Goal: Information Seeking & Learning: Learn about a topic

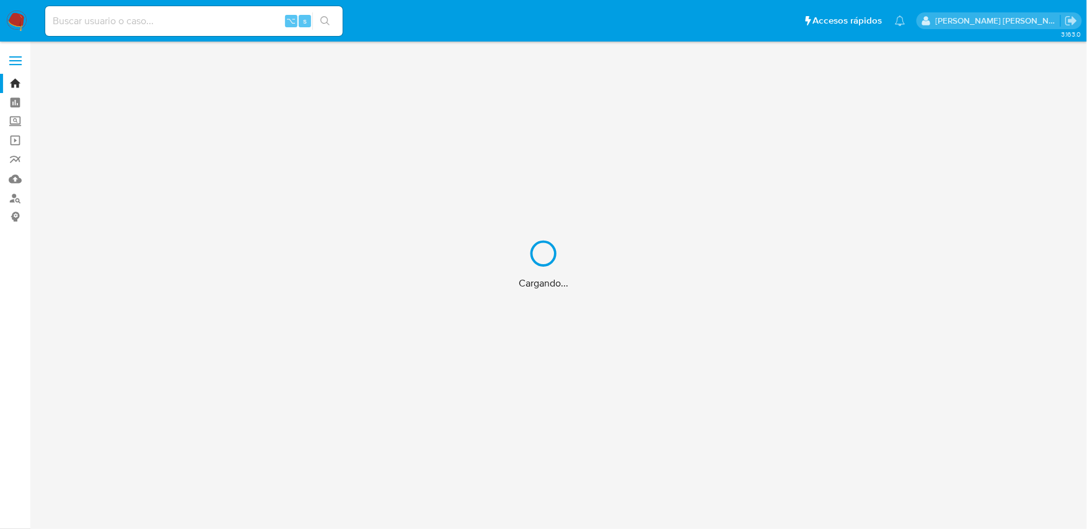
click at [157, 18] on div "Cargando..." at bounding box center [543, 264] width 1087 height 529
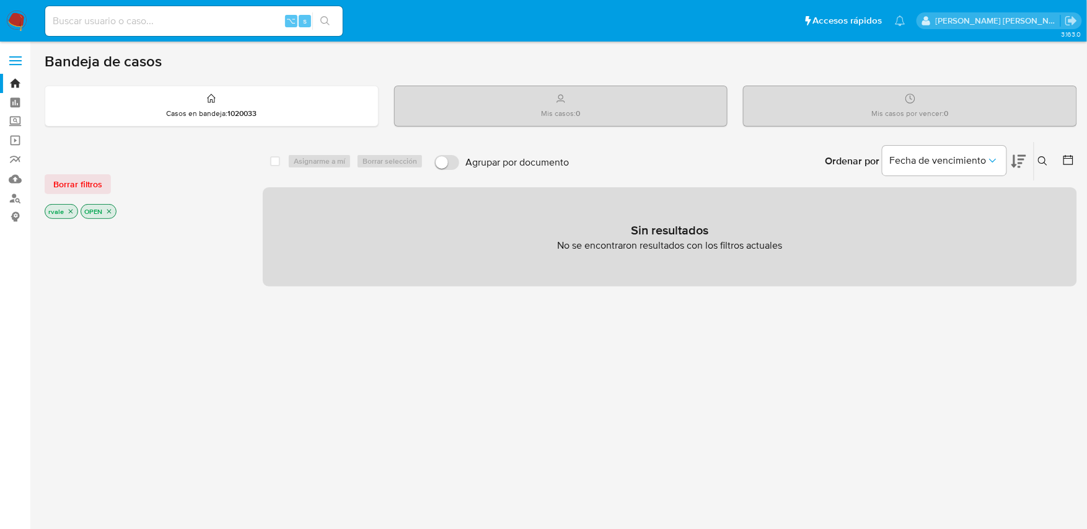
click at [157, 18] on input at bounding box center [193, 21] width 297 height 16
type input "9103764"
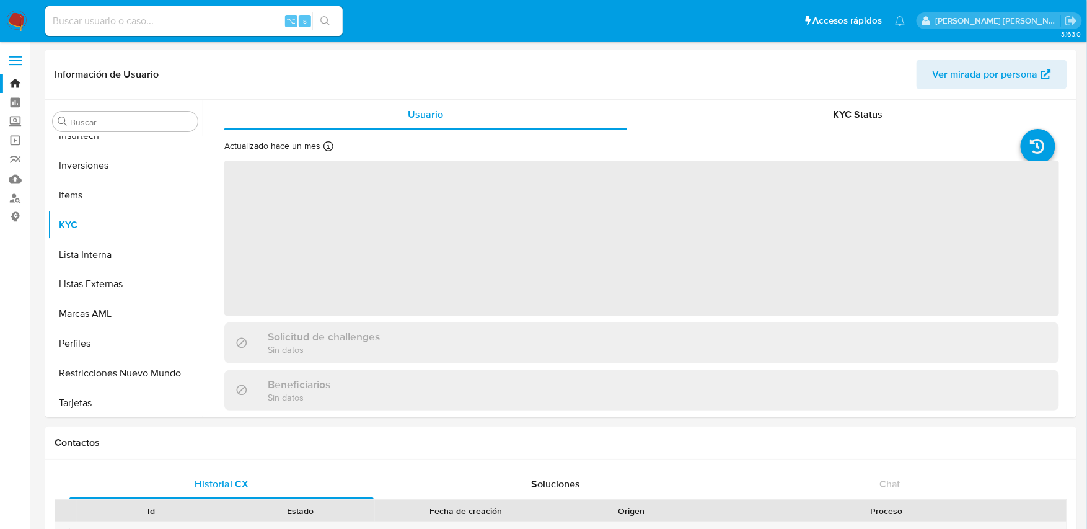
scroll to position [672, 0]
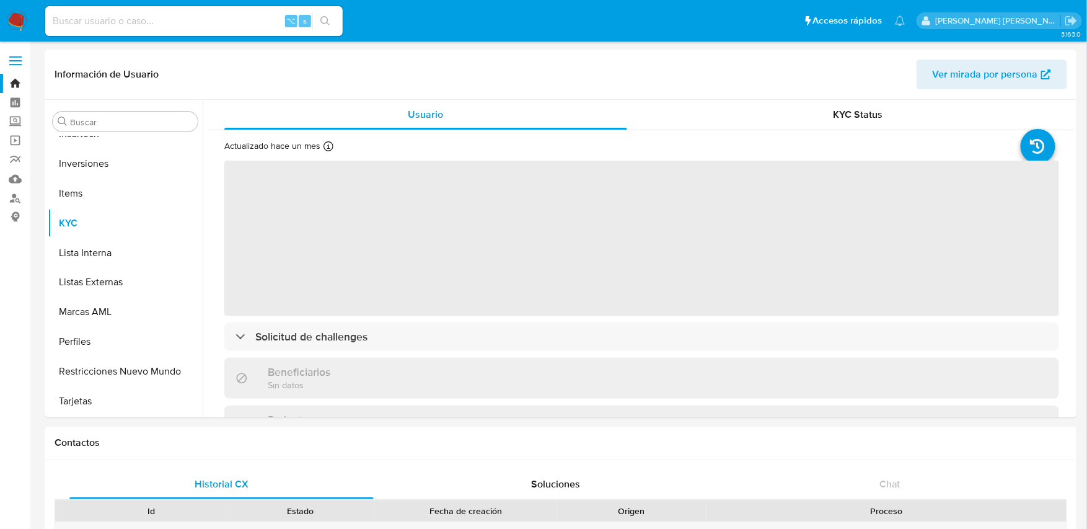
select select "10"
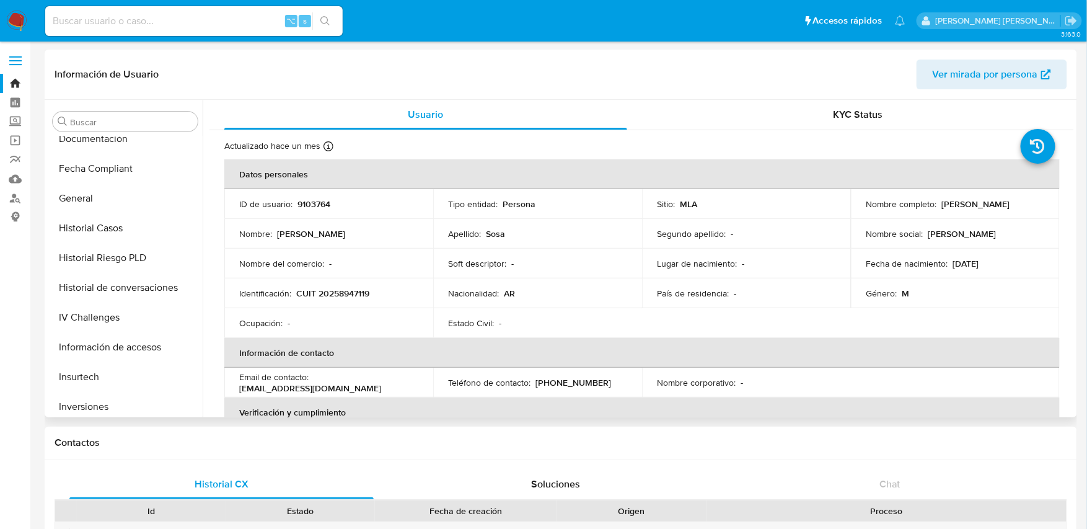
scroll to position [420, 0]
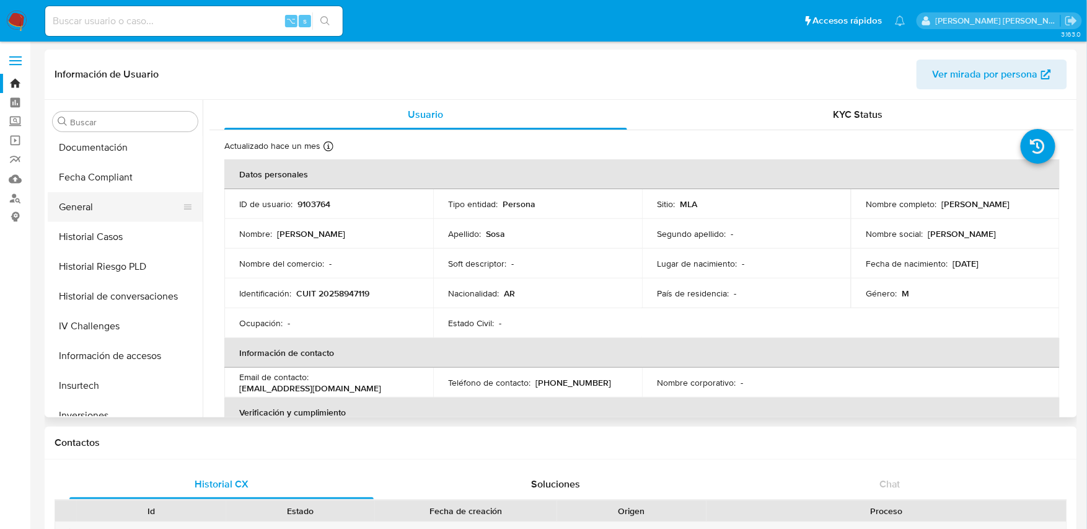
click at [82, 206] on button "General" at bounding box center [120, 207] width 145 height 30
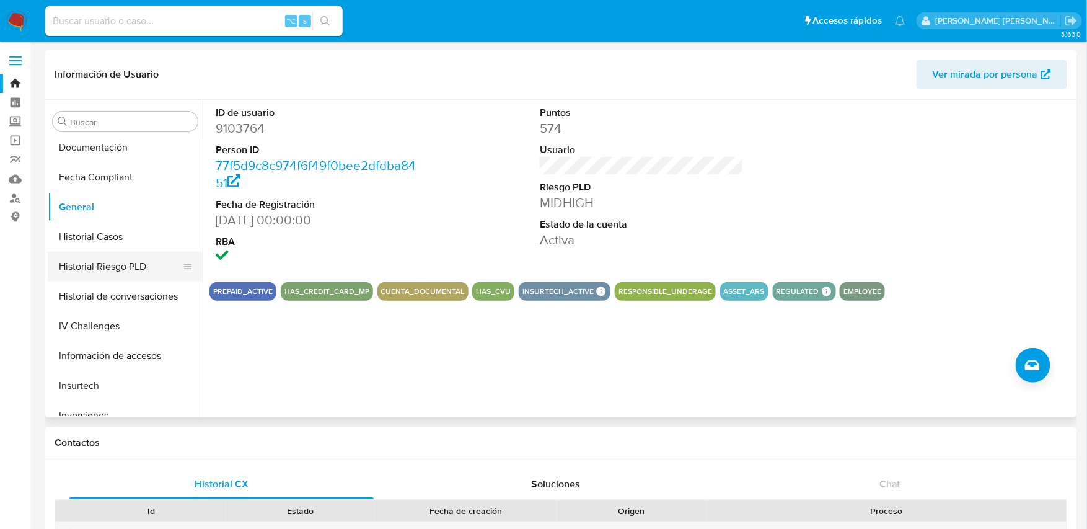
click at [92, 267] on button "Historial Riesgo PLD" at bounding box center [120, 267] width 145 height 30
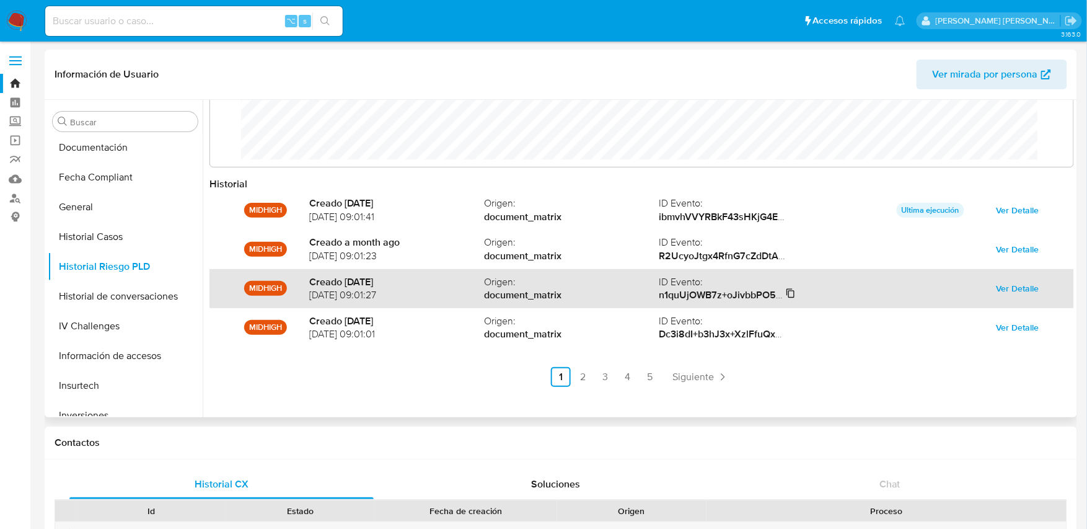
scroll to position [66, 0]
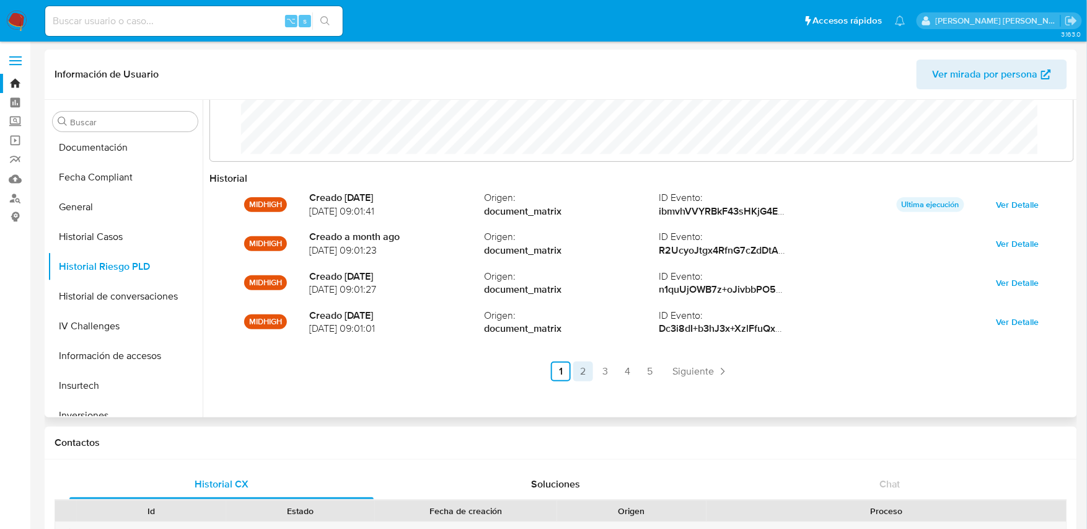
click at [583, 366] on link "2" at bounding box center [583, 371] width 20 height 20
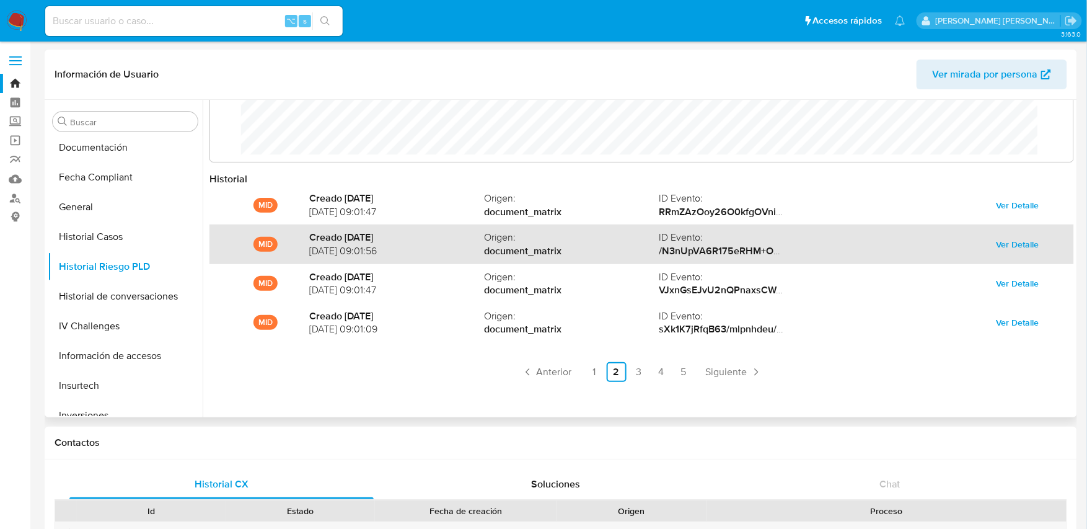
scroll to position [51, 0]
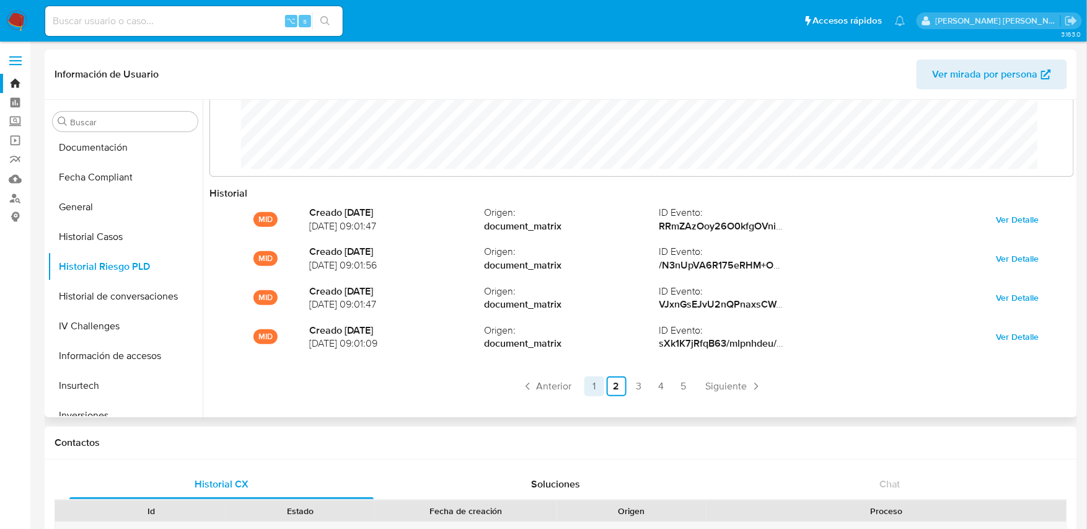
click at [597, 384] on link "1" at bounding box center [594, 386] width 20 height 20
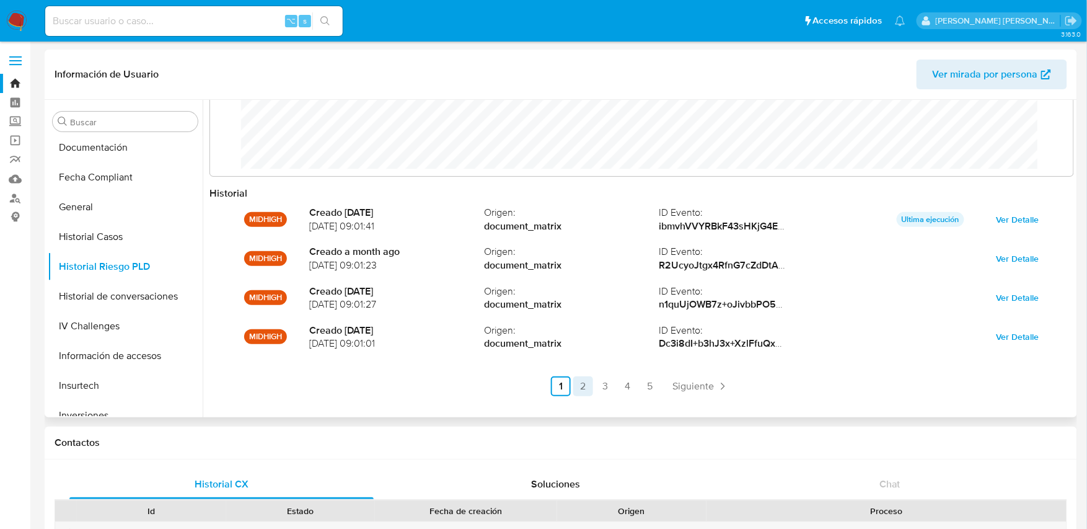
click at [584, 385] on link "2" at bounding box center [583, 386] width 20 height 20
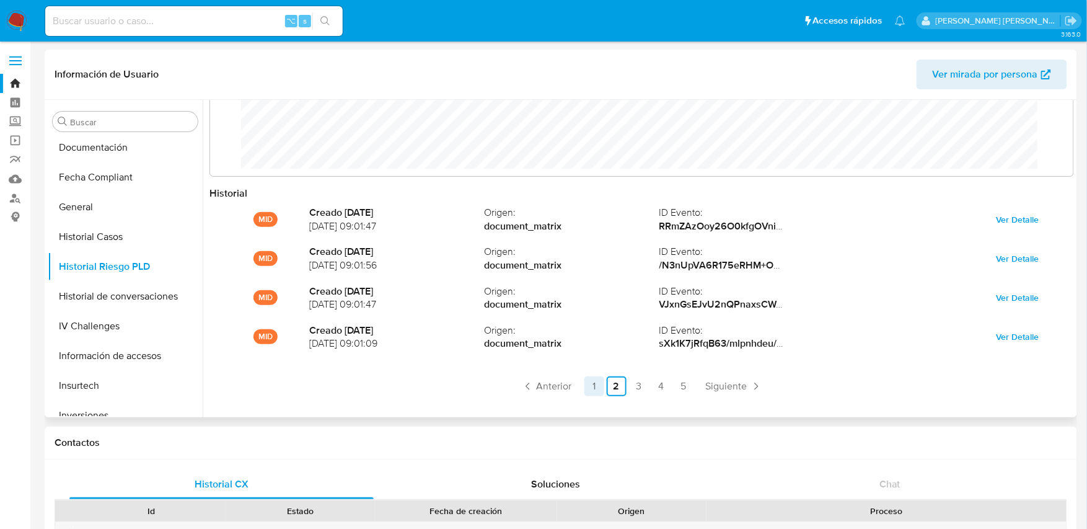
click at [590, 385] on link "1" at bounding box center [594, 386] width 20 height 20
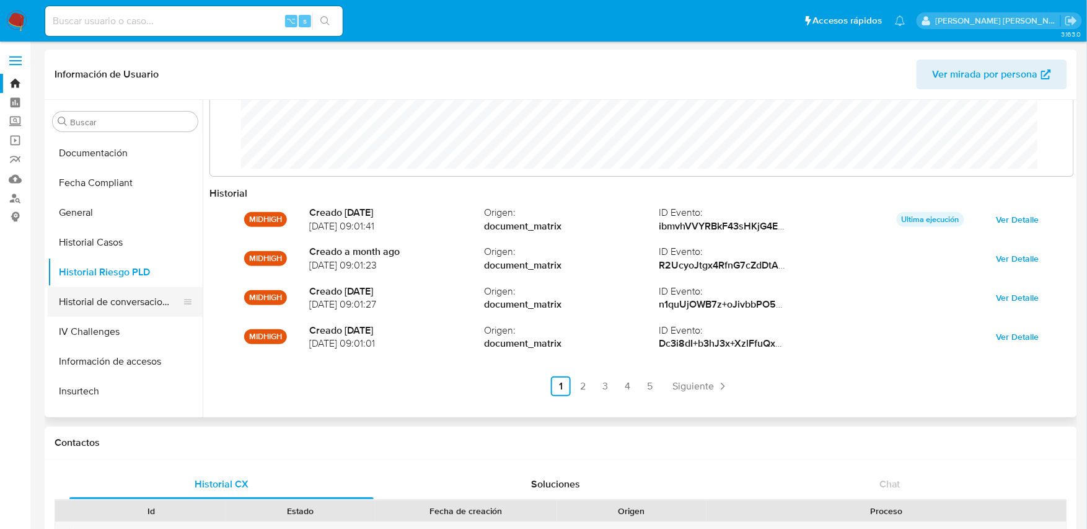
scroll to position [428, 0]
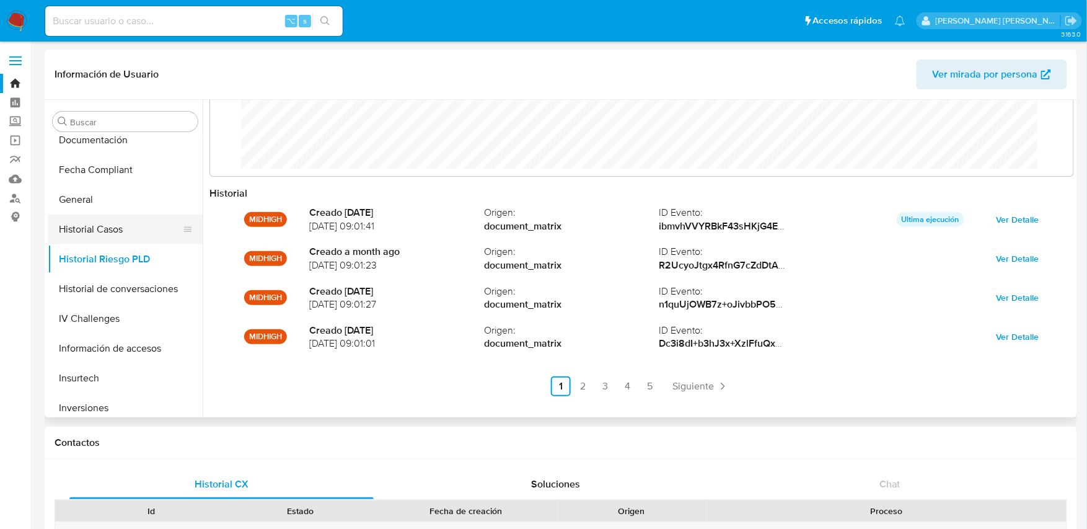
click at [112, 216] on button "Historial Casos" at bounding box center [120, 229] width 145 height 30
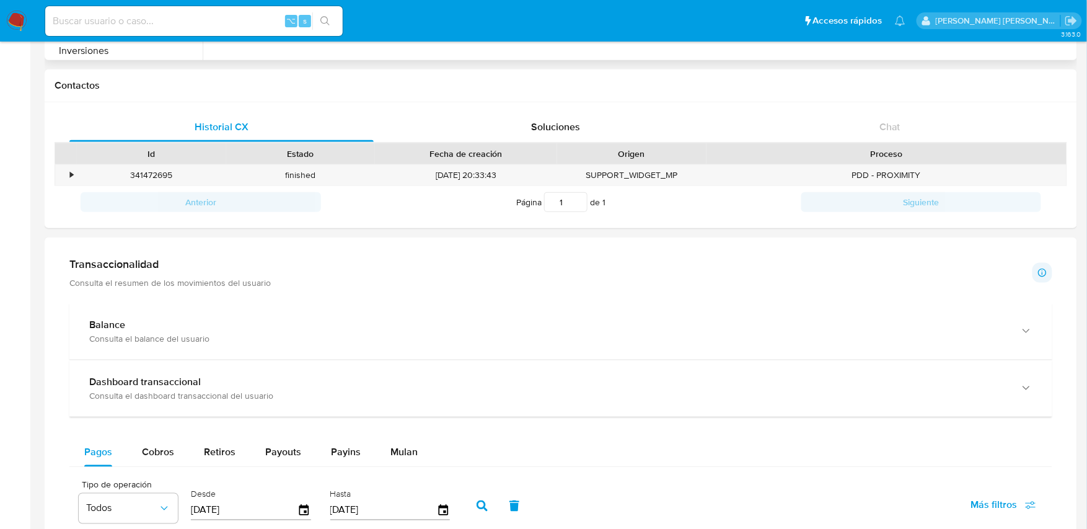
scroll to position [1083, 0]
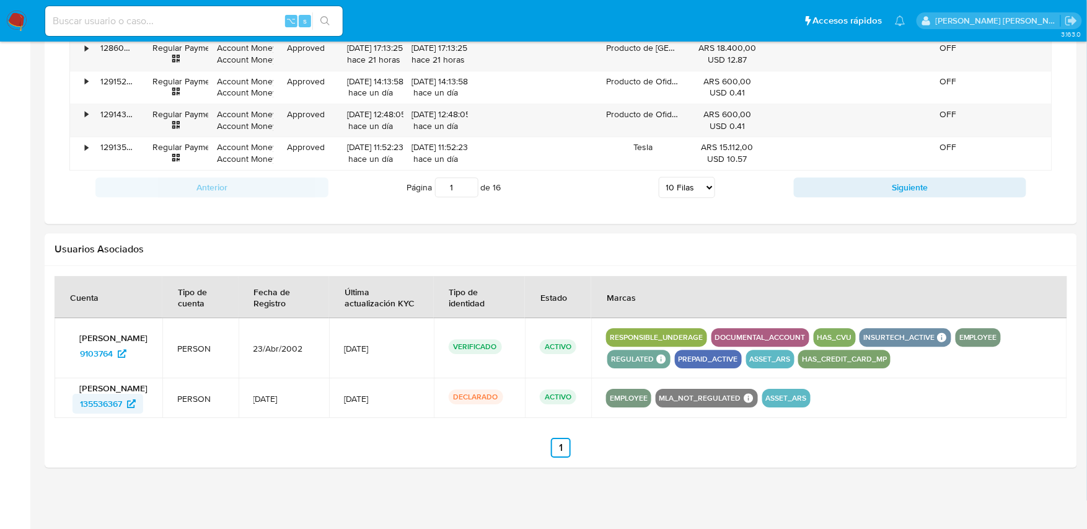
click at [110, 403] on span "135536367" at bounding box center [101, 404] width 42 height 20
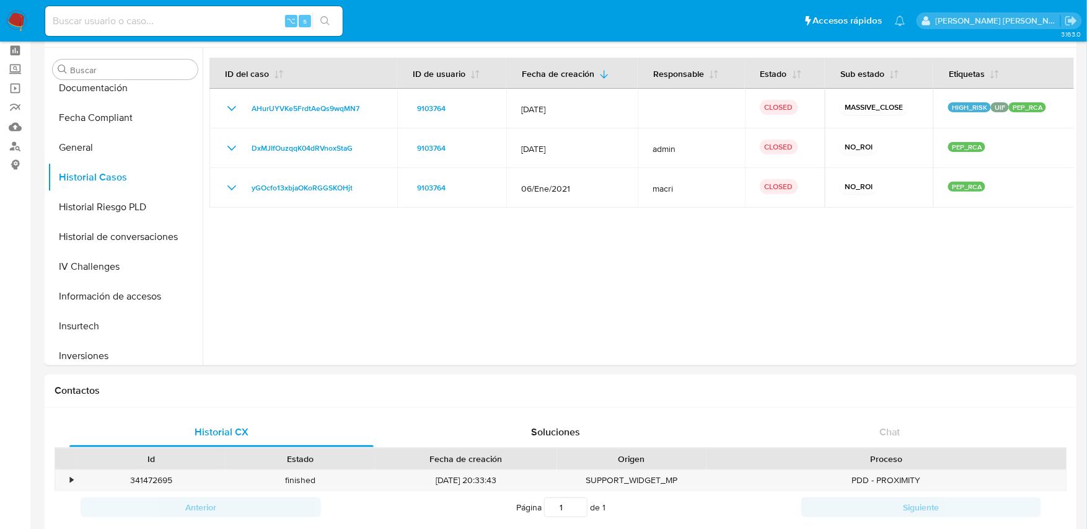
scroll to position [0, 0]
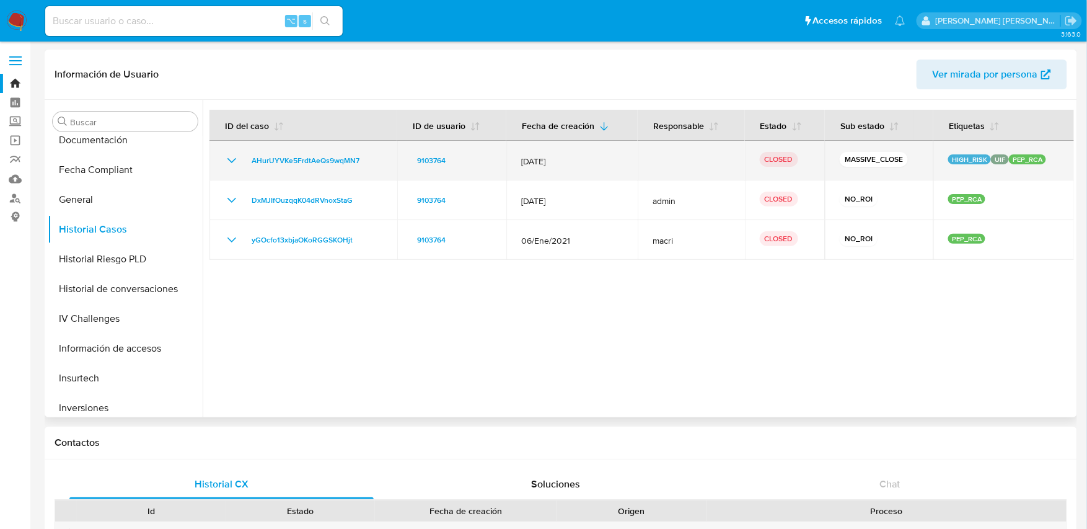
click at [971, 164] on div "HIGH_RISK UIF PEP_RCA" at bounding box center [1004, 160] width 112 height 12
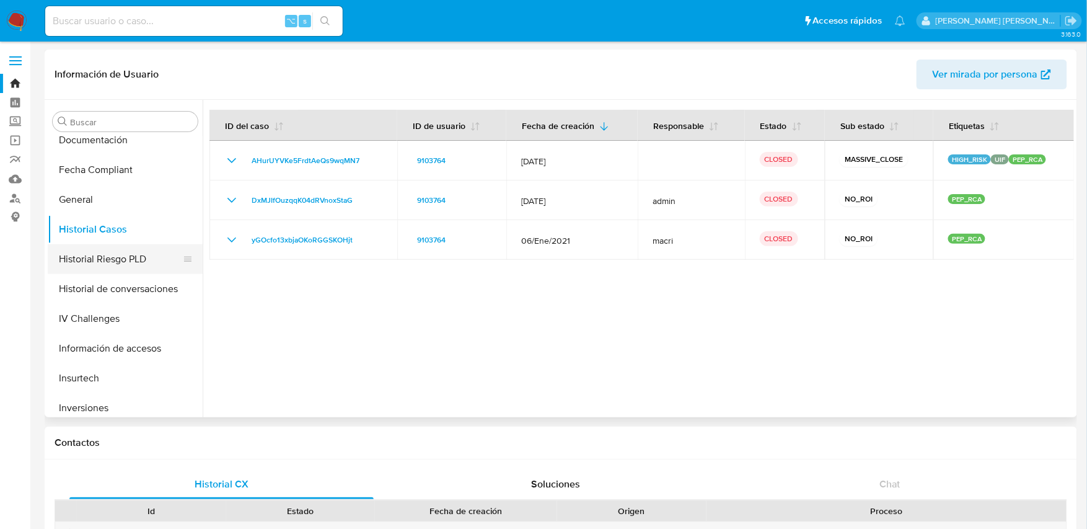
click at [104, 263] on button "Historial Riesgo PLD" at bounding box center [120, 259] width 145 height 30
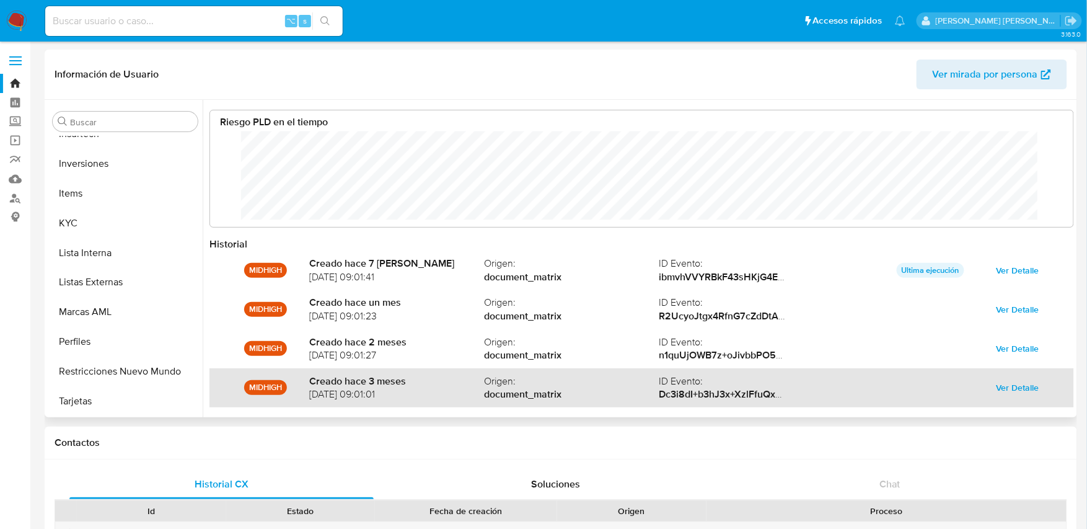
scroll to position [66, 0]
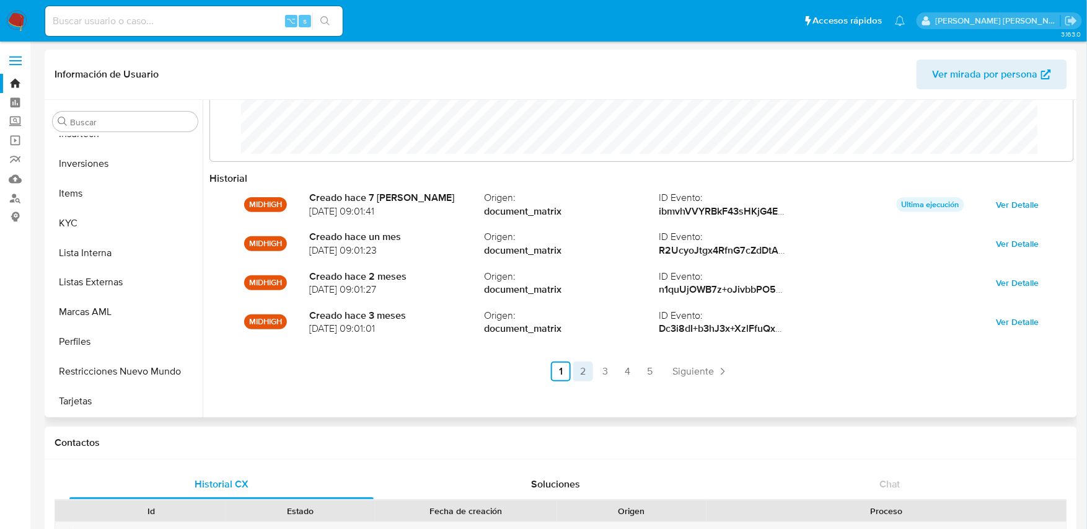
click at [583, 374] on link "2" at bounding box center [583, 371] width 20 height 20
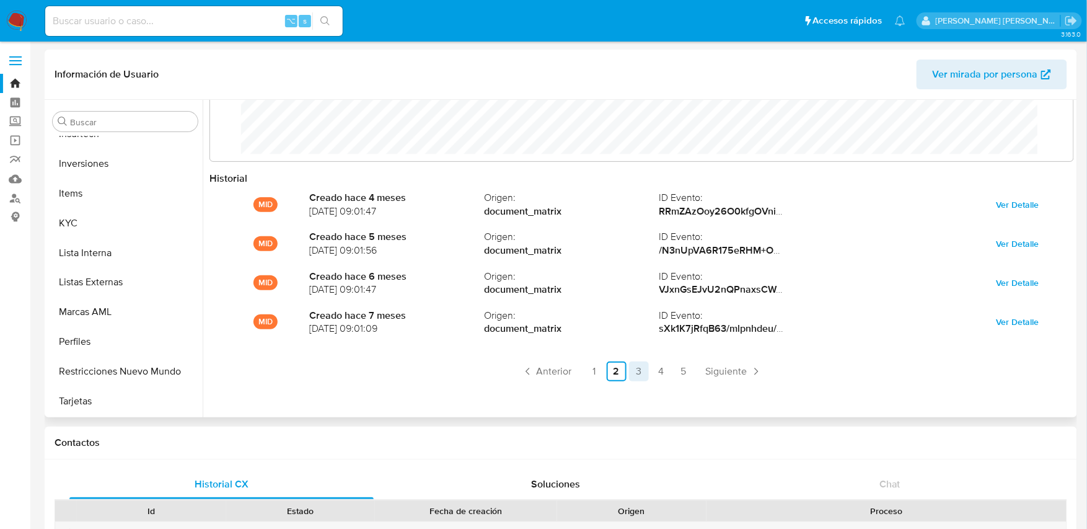
click at [640, 369] on link "3" at bounding box center [639, 371] width 20 height 20
click at [660, 370] on link "4" at bounding box center [661, 371] width 20 height 20
click at [684, 371] on link "5" at bounding box center [684, 371] width 20 height 20
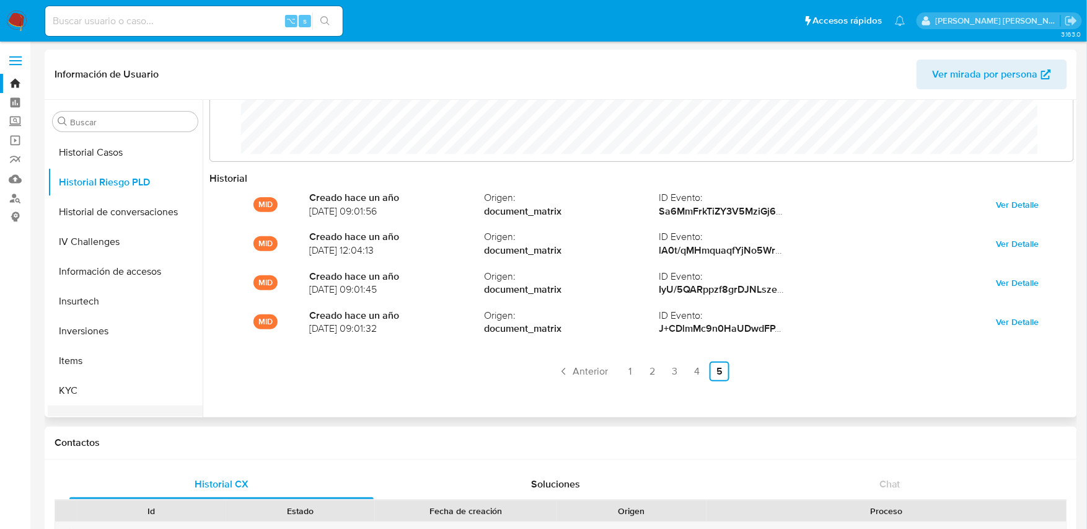
scroll to position [476, 0]
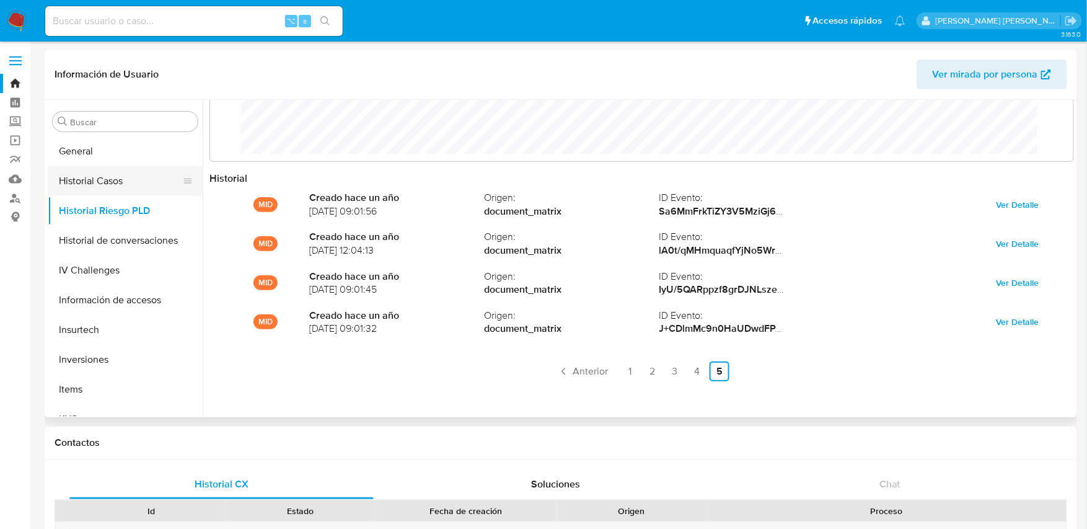
click at [90, 183] on button "Historial Casos" at bounding box center [120, 181] width 145 height 30
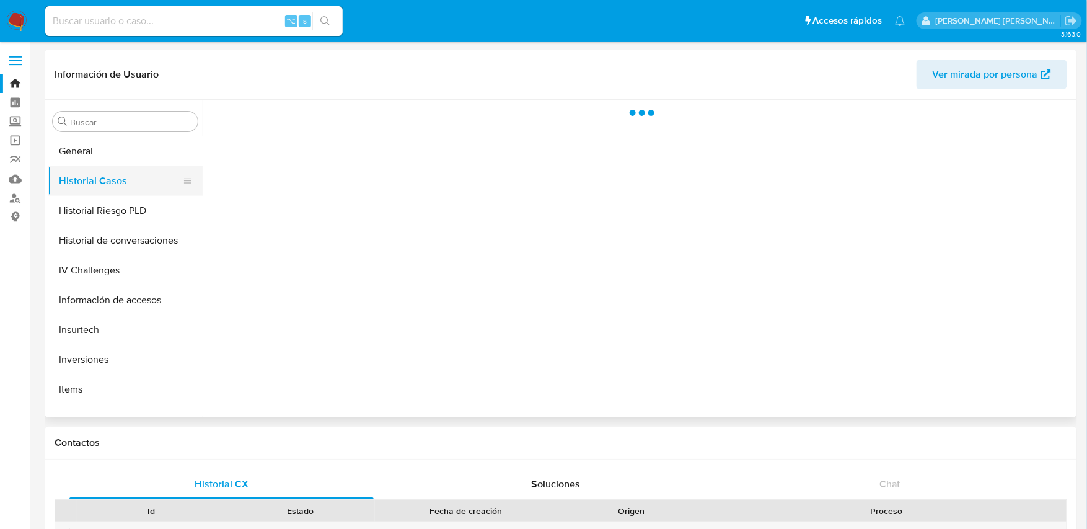
scroll to position [0, 0]
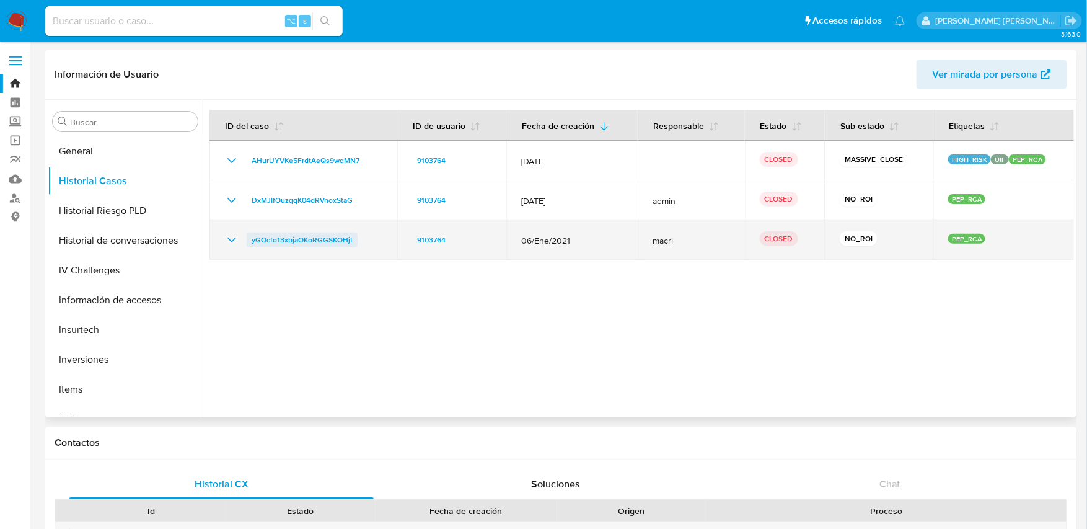
click at [288, 241] on span "yGOcfo13xbjaOKoRGGSKOHjt" at bounding box center [302, 239] width 101 height 15
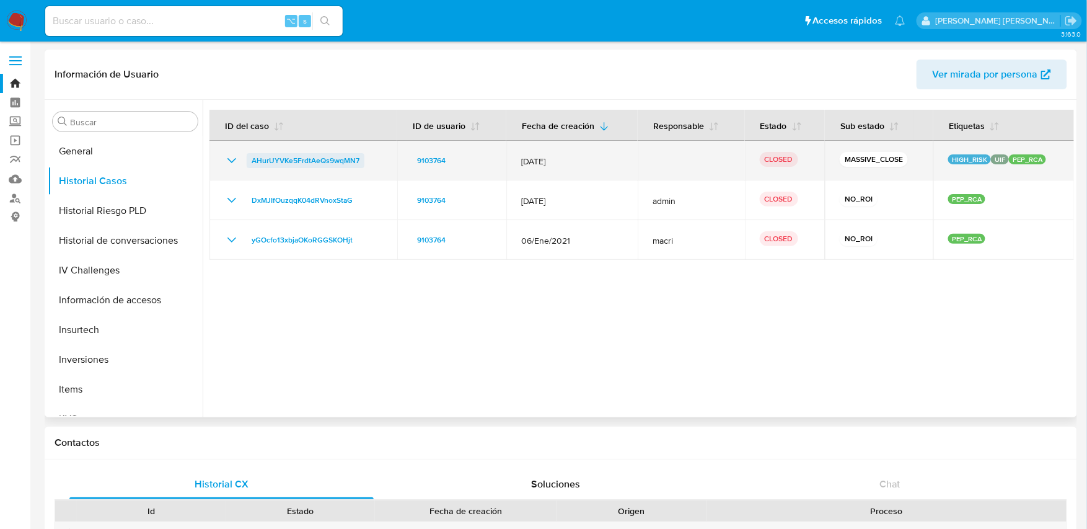
click at [311, 157] on span "AHurUYVKe5FrdtAeQs9wqMN7" at bounding box center [306, 160] width 108 height 15
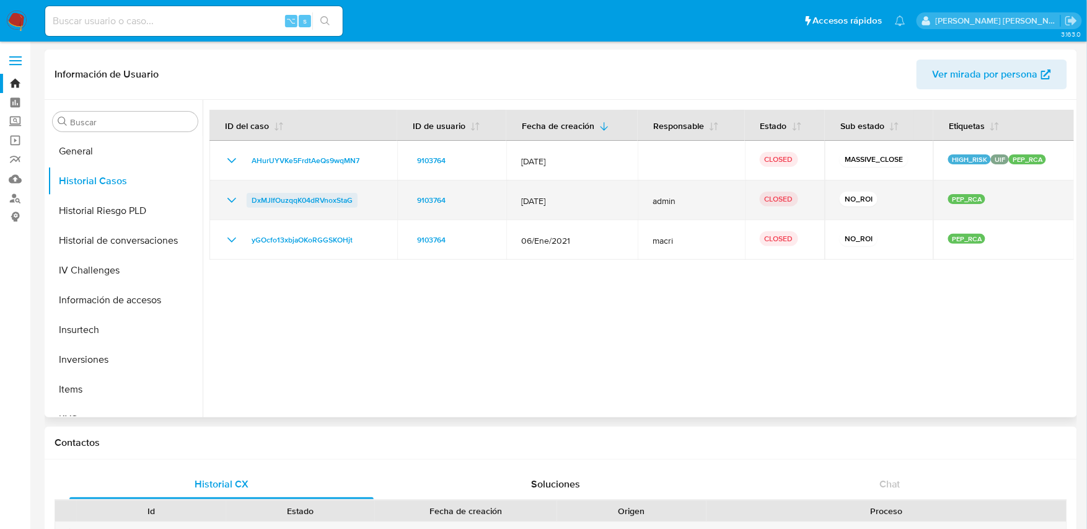
click at [324, 198] on span "DxMJIfOuzqqK04dRVnoxStaG" at bounding box center [302, 200] width 101 height 15
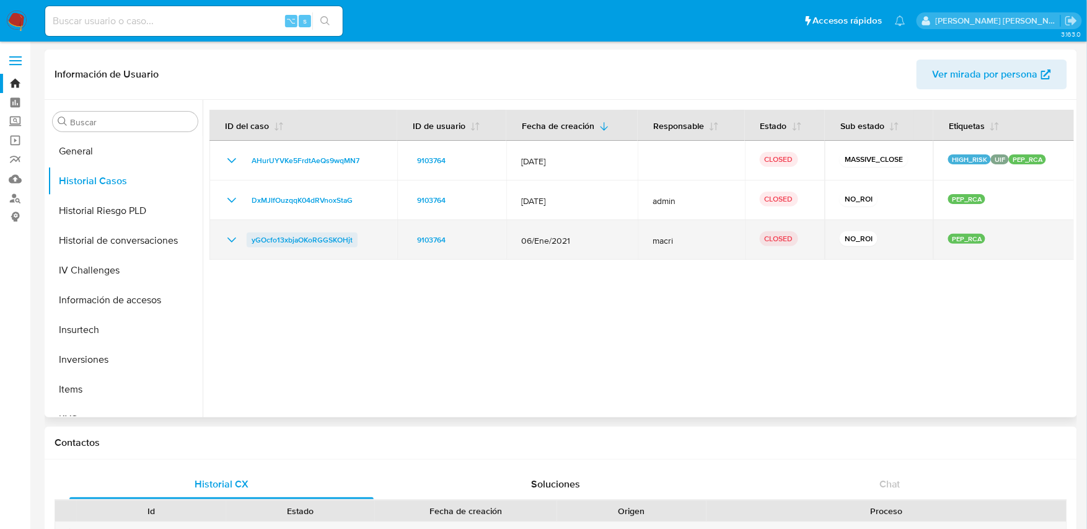
click at [297, 241] on span "yGOcfo13xbjaOKoRGGSKOHjt" at bounding box center [302, 239] width 101 height 15
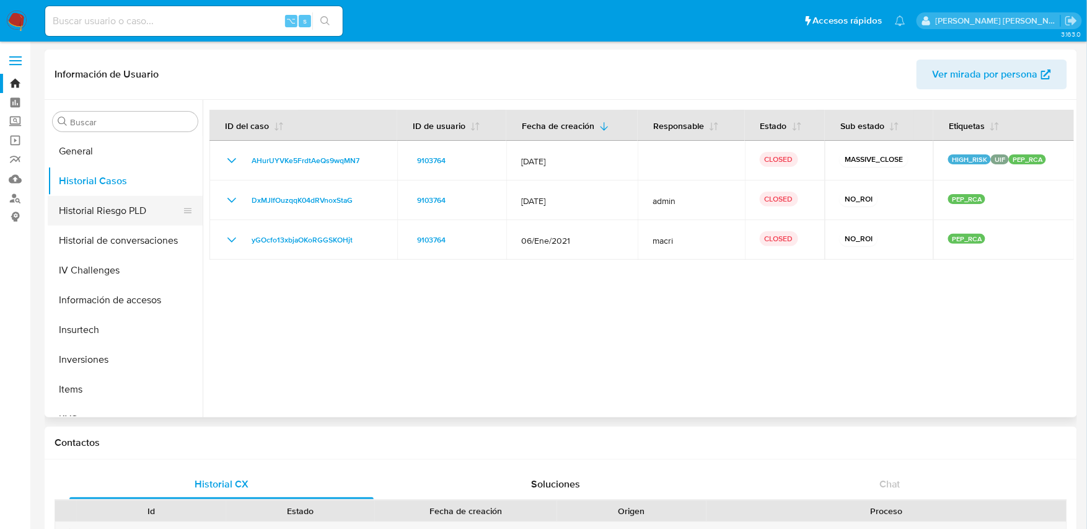
click at [110, 218] on button "Historial Riesgo PLD" at bounding box center [120, 211] width 145 height 30
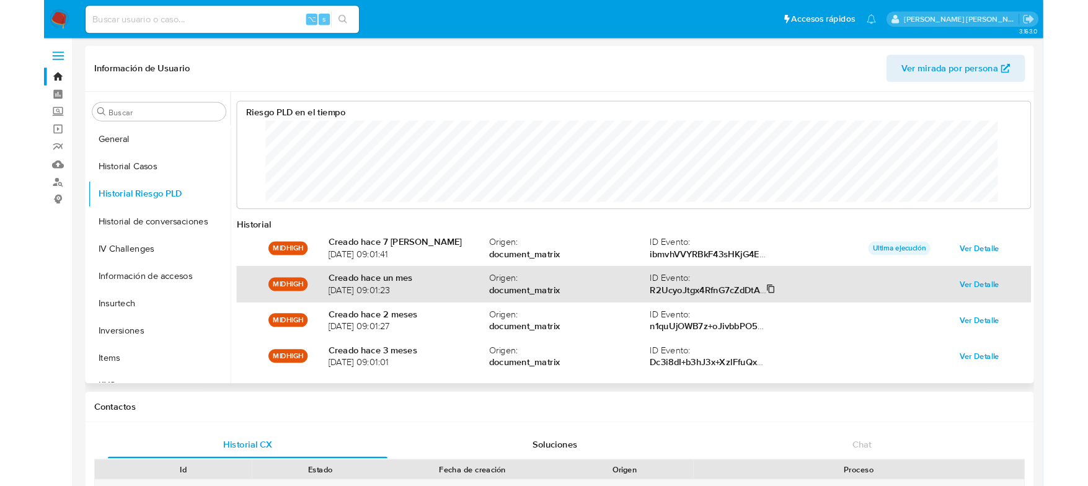
scroll to position [66, 0]
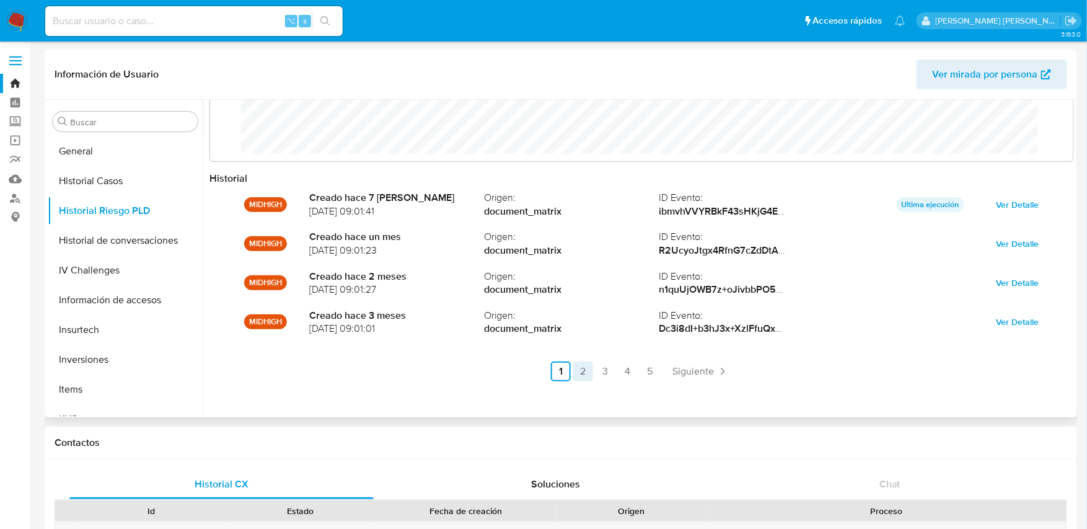
click at [585, 371] on link "2" at bounding box center [583, 371] width 20 height 20
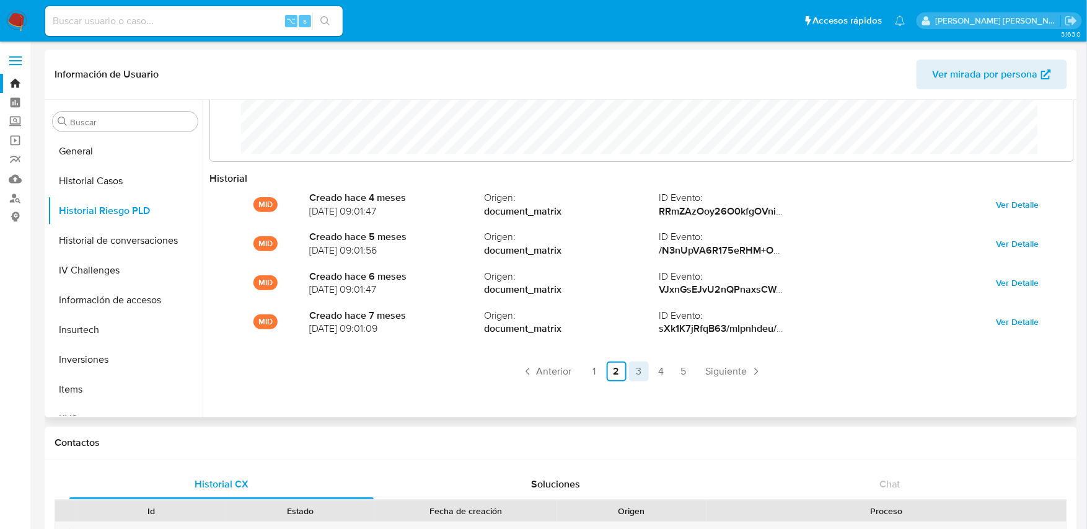
click at [634, 369] on link "3" at bounding box center [639, 371] width 20 height 20
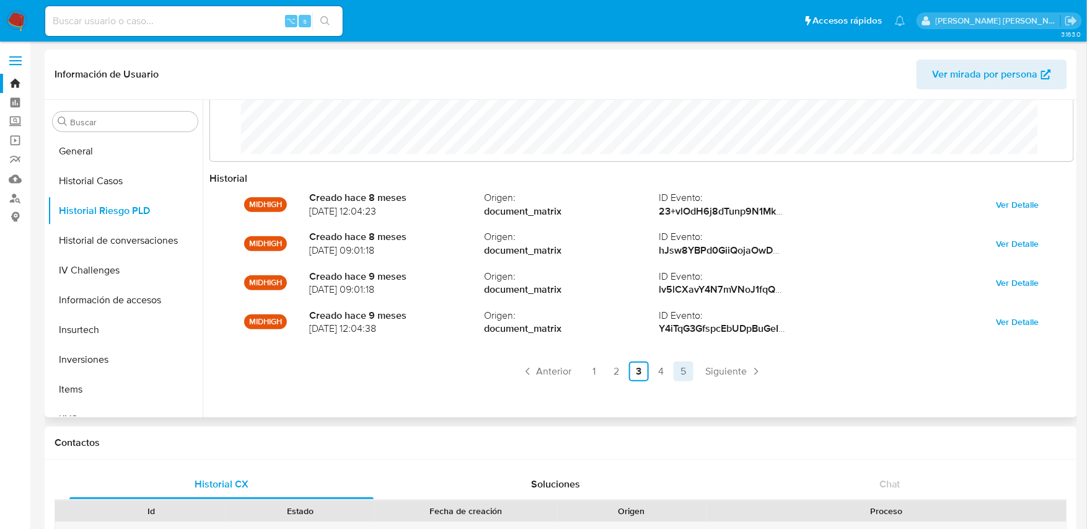
click at [674, 371] on link "5" at bounding box center [684, 371] width 20 height 20
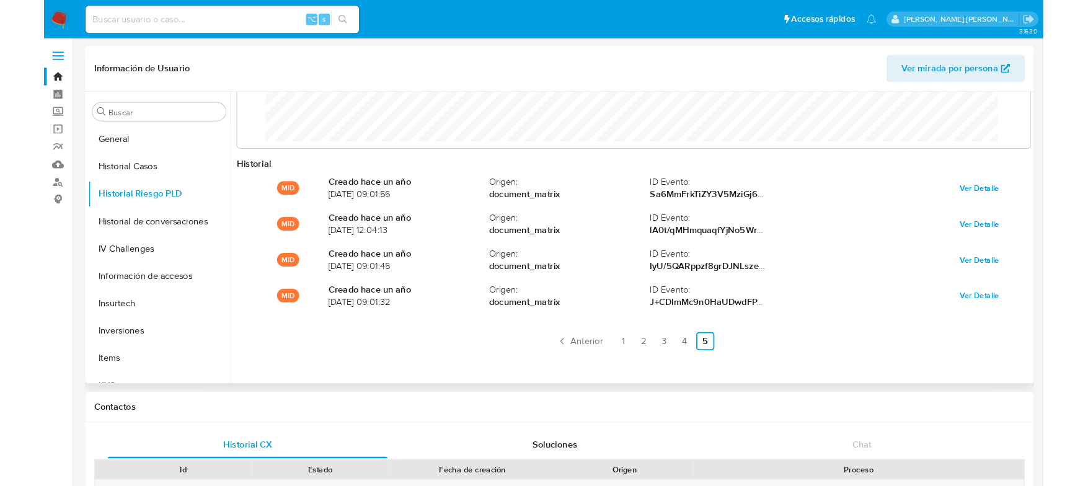
scroll to position [93, 839]
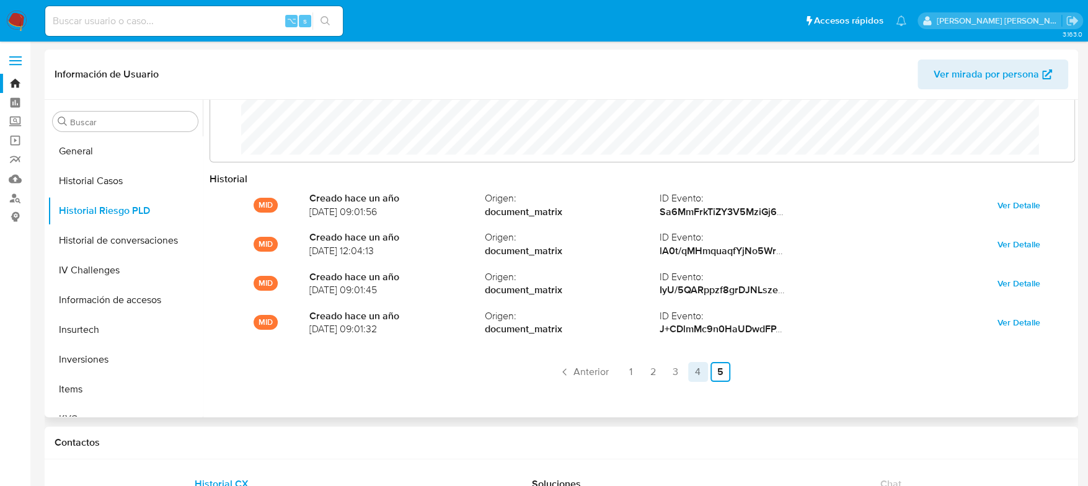
click at [695, 371] on link "4" at bounding box center [698, 372] width 20 height 20
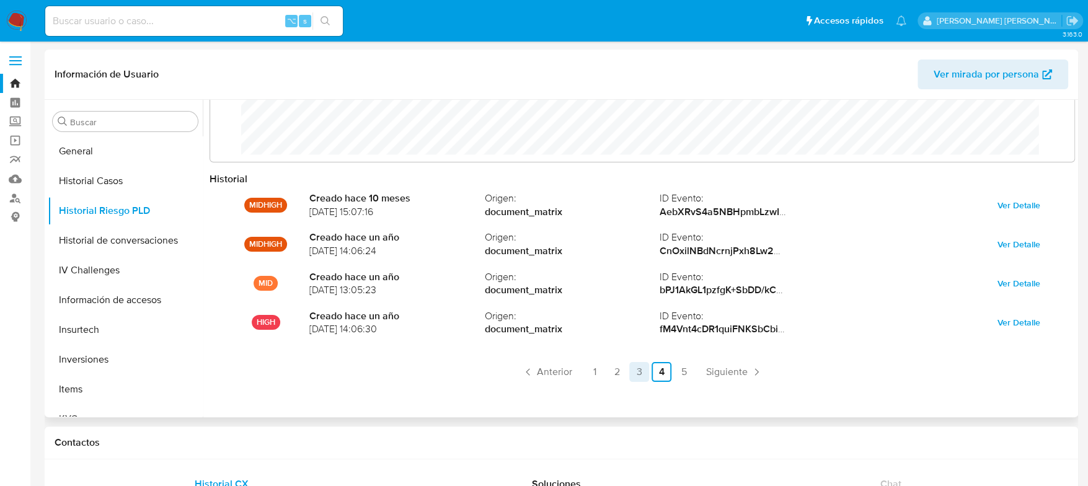
click at [630, 370] on link "3" at bounding box center [639, 372] width 20 height 20
click at [616, 371] on link "2" at bounding box center [617, 372] width 20 height 20
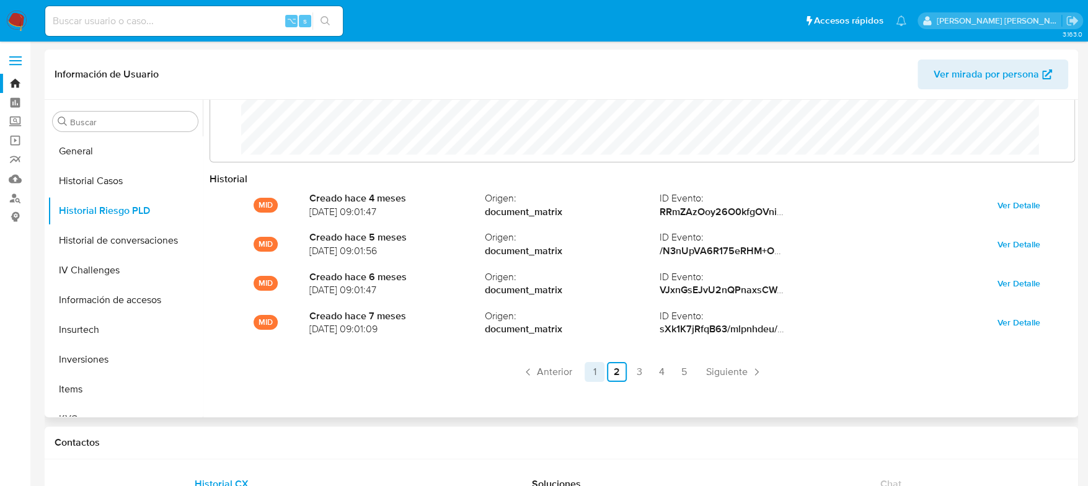
click at [591, 371] on link "1" at bounding box center [594, 372] width 20 height 20
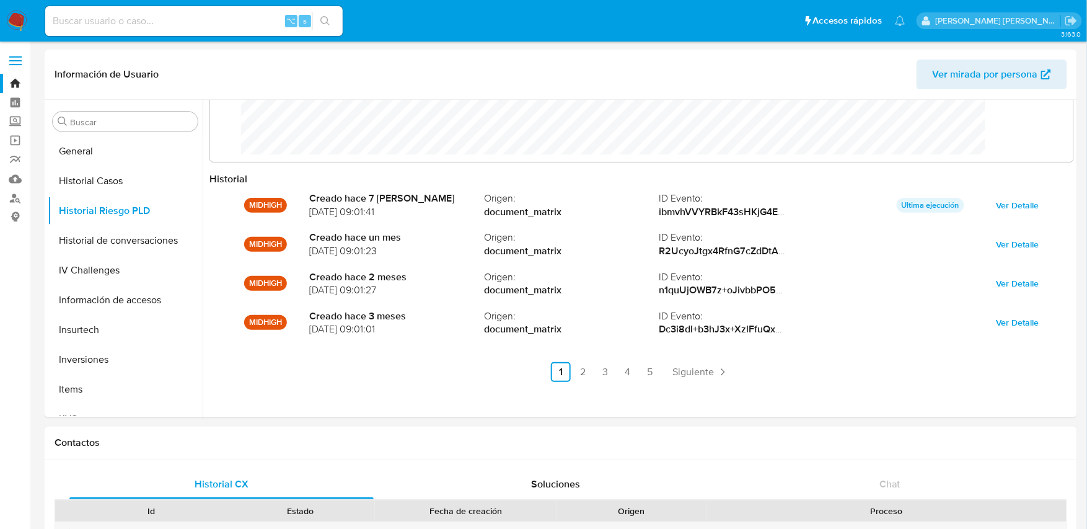
scroll to position [92, 838]
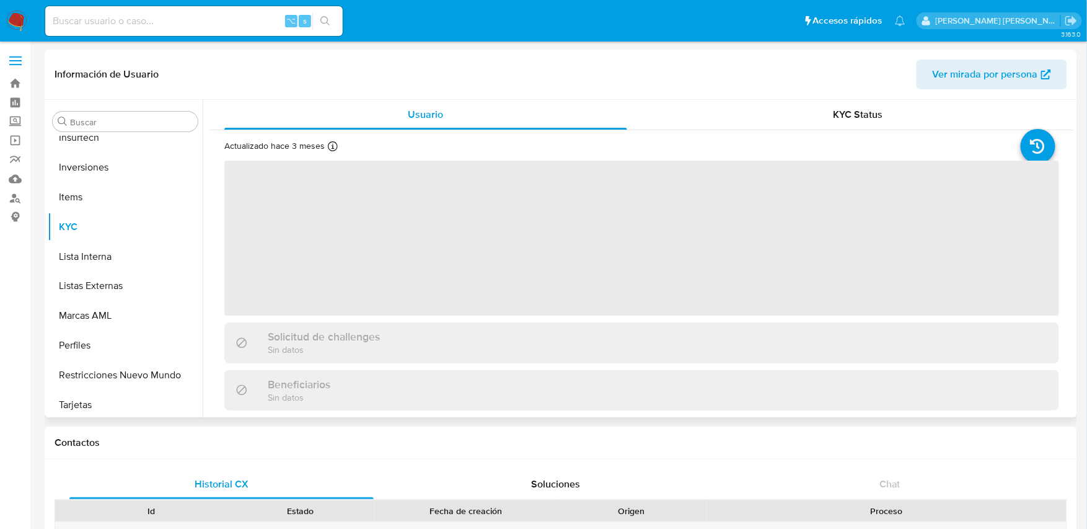
scroll to position [672, 0]
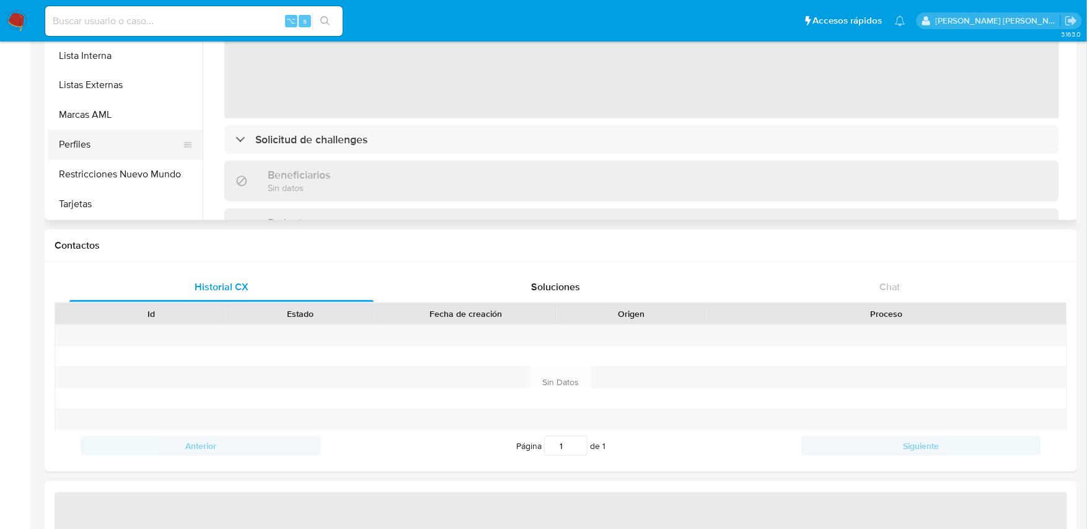
select select "10"
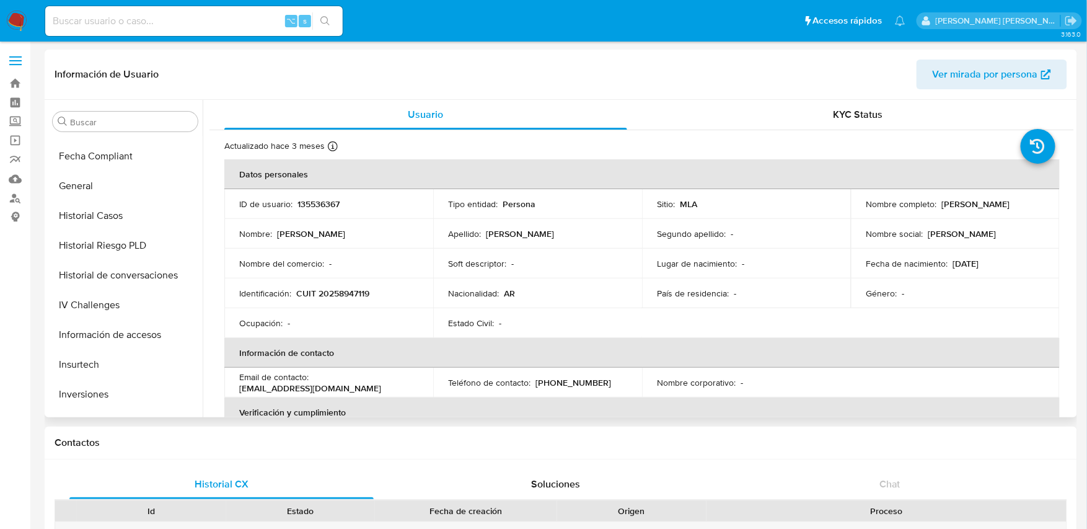
scroll to position [446, 0]
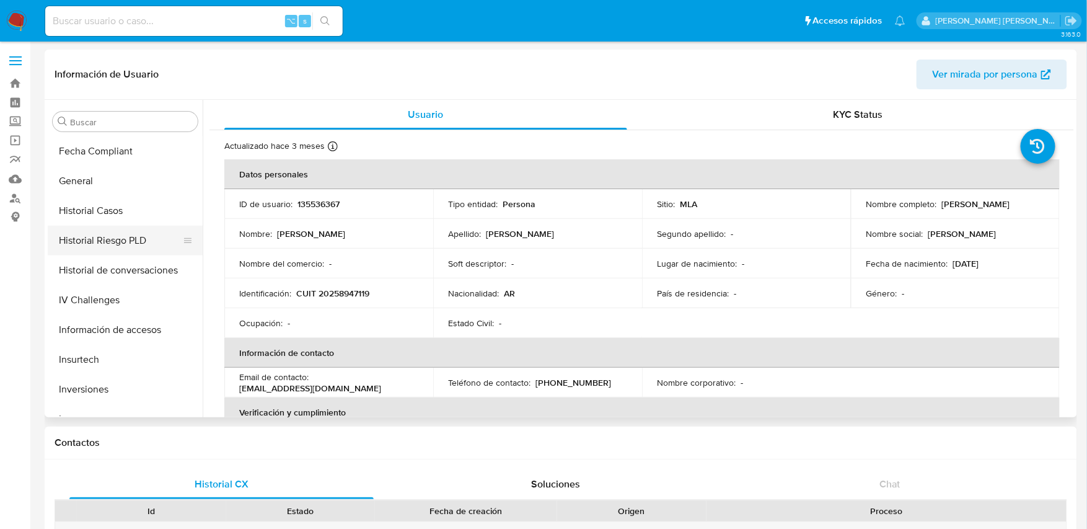
click at [102, 230] on button "Historial Riesgo PLD" at bounding box center [120, 241] width 145 height 30
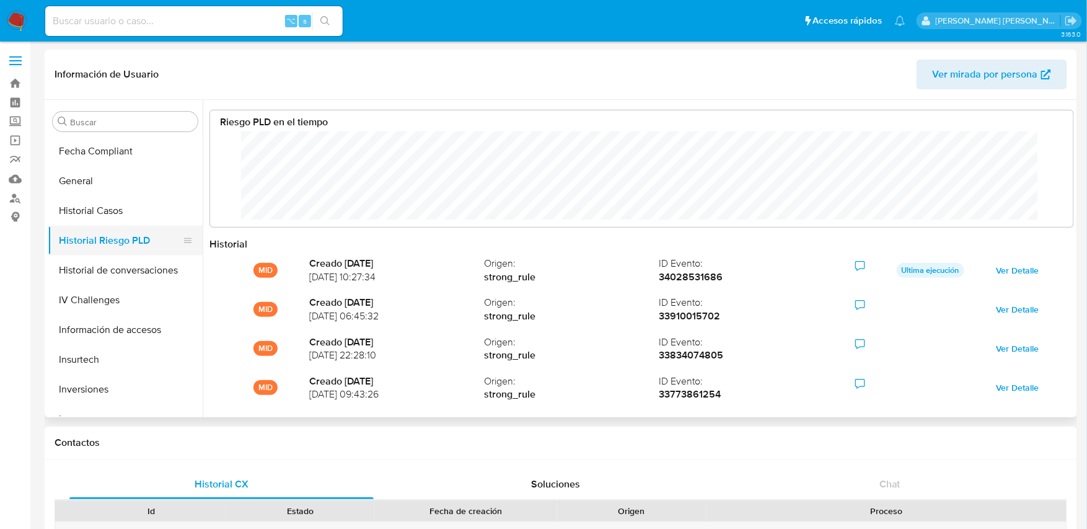
scroll to position [92, 838]
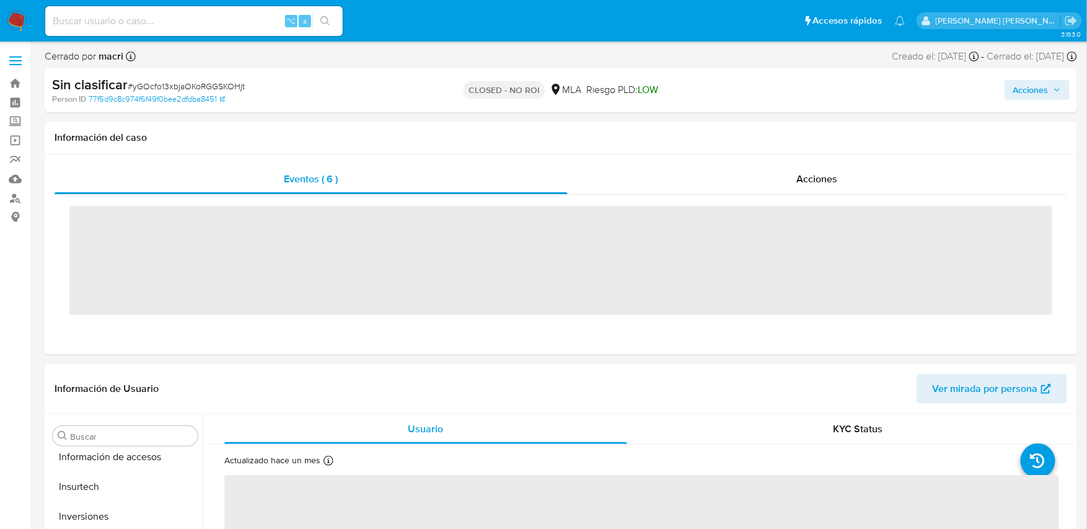
scroll to position [672, 0]
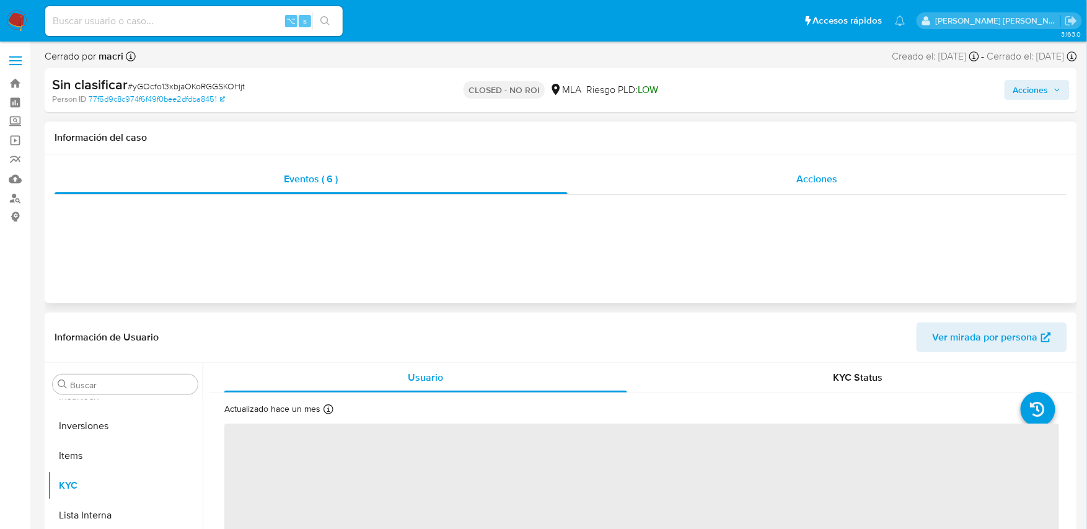
select select "10"
click at [823, 174] on span "Acciones" at bounding box center [817, 179] width 41 height 14
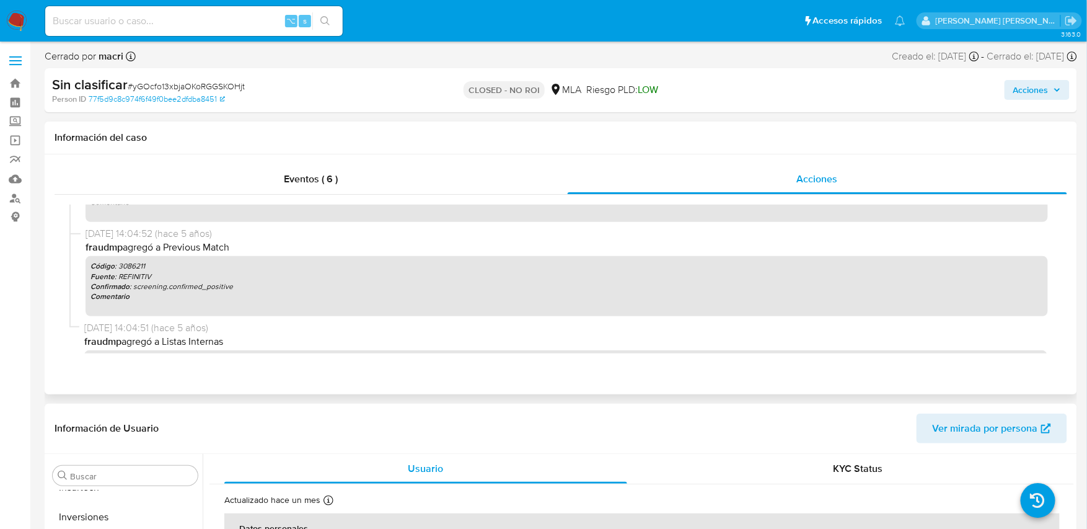
scroll to position [681, 0]
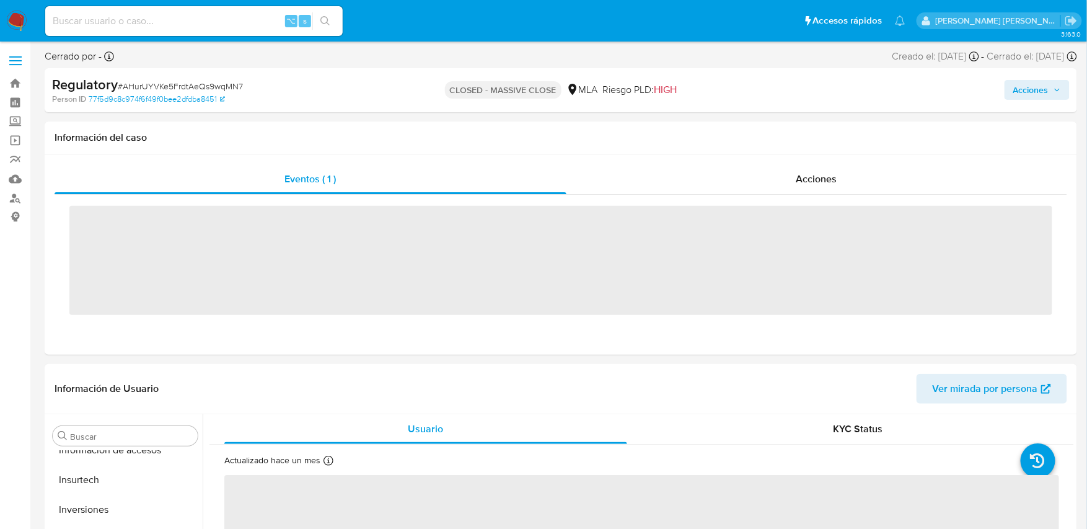
scroll to position [672, 0]
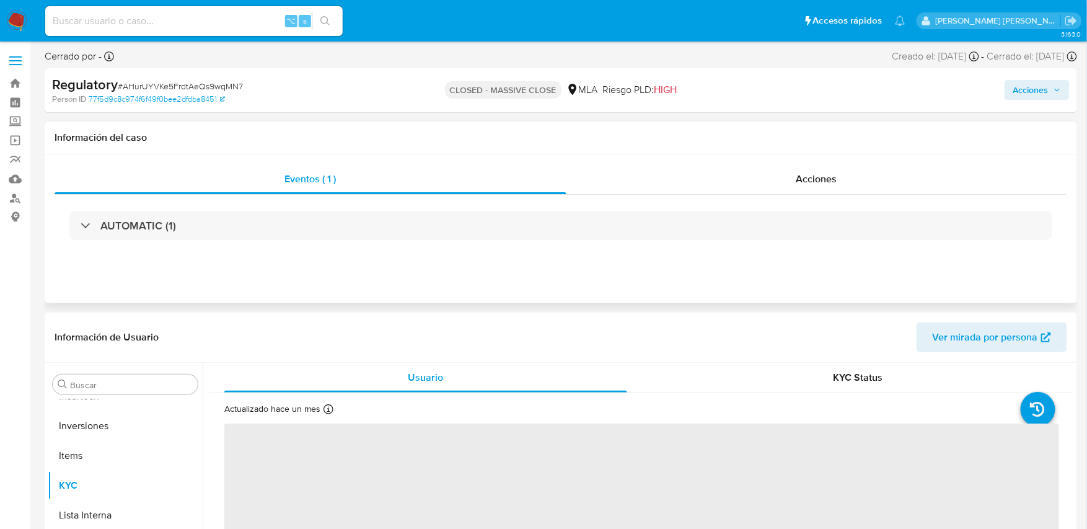
select select "10"
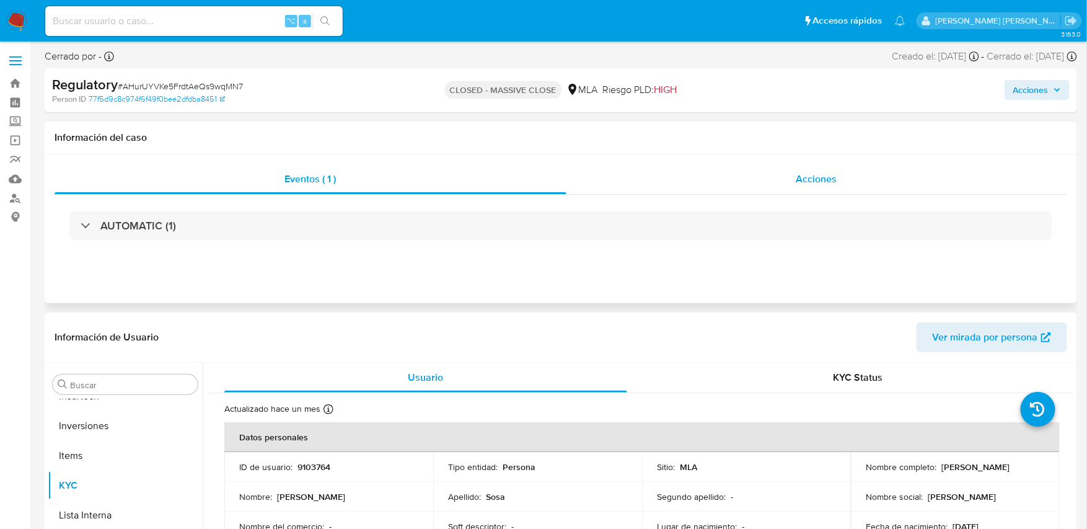
click at [827, 174] on span "Acciones" at bounding box center [816, 179] width 41 height 14
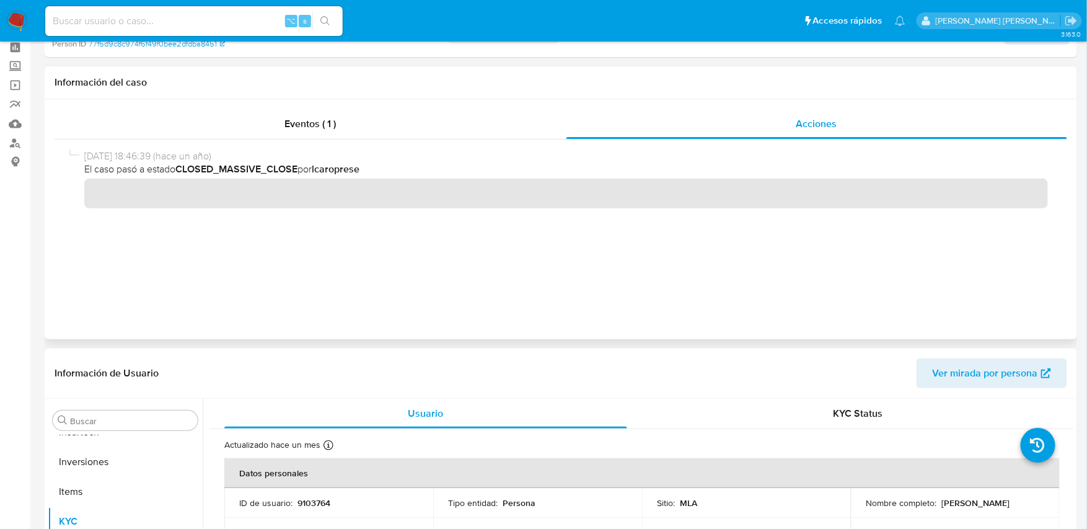
scroll to position [0, 0]
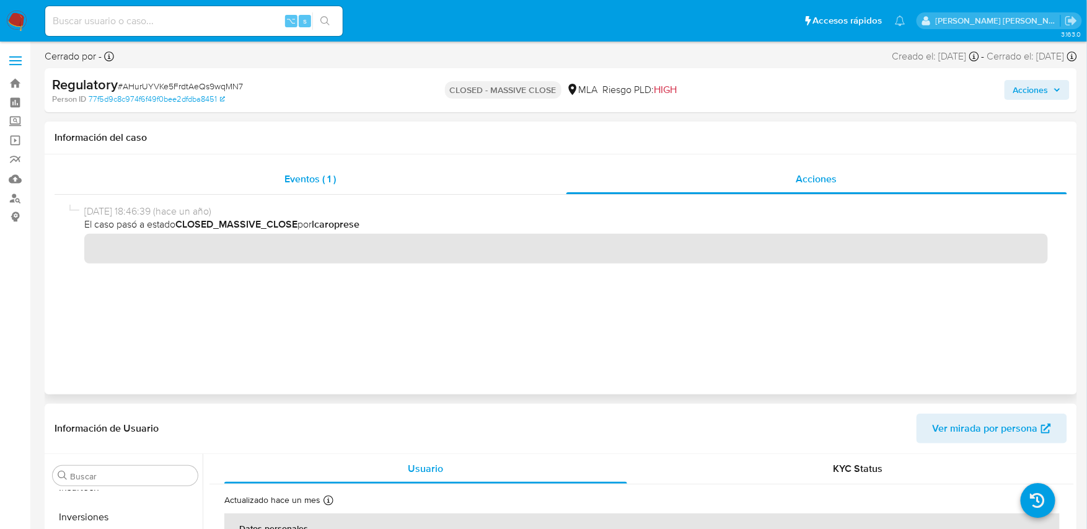
click at [301, 178] on span "Eventos ( 1 )" at bounding box center [309, 179] width 51 height 14
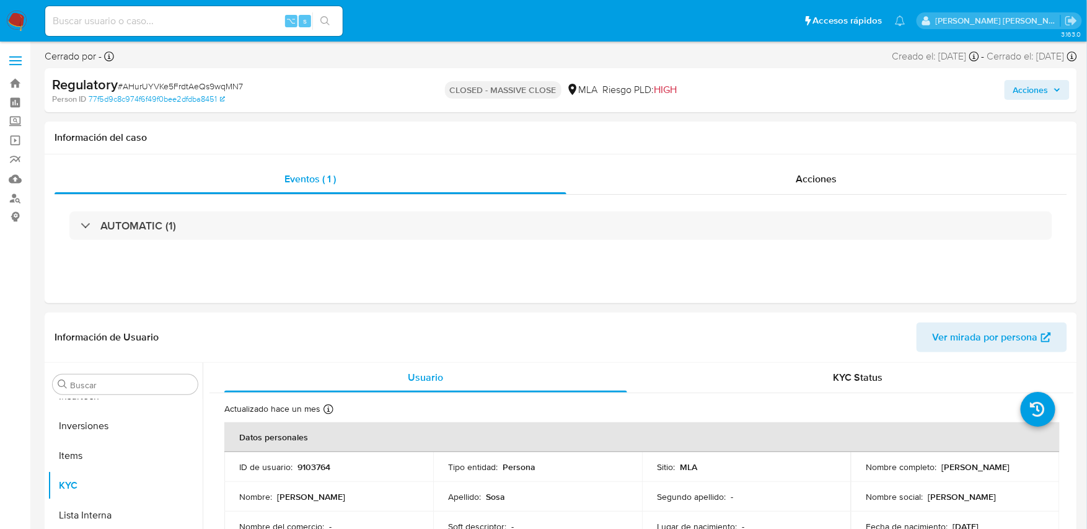
scroll to position [672, 0]
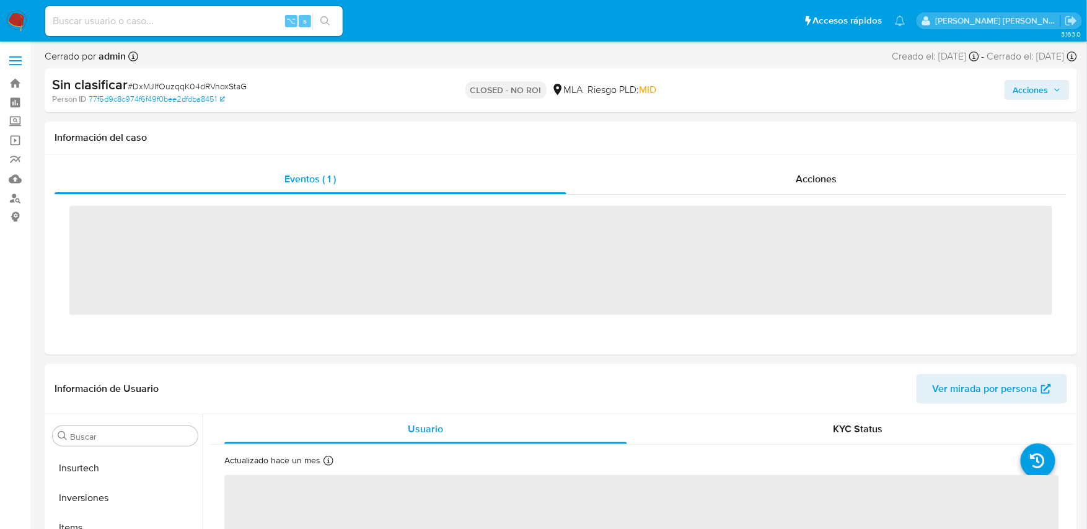
scroll to position [672, 0]
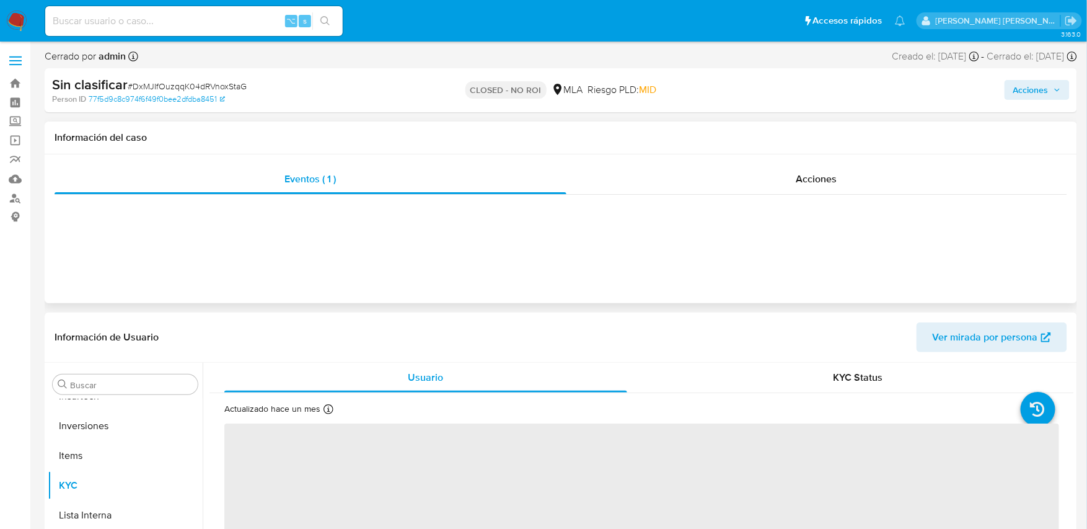
select select "10"
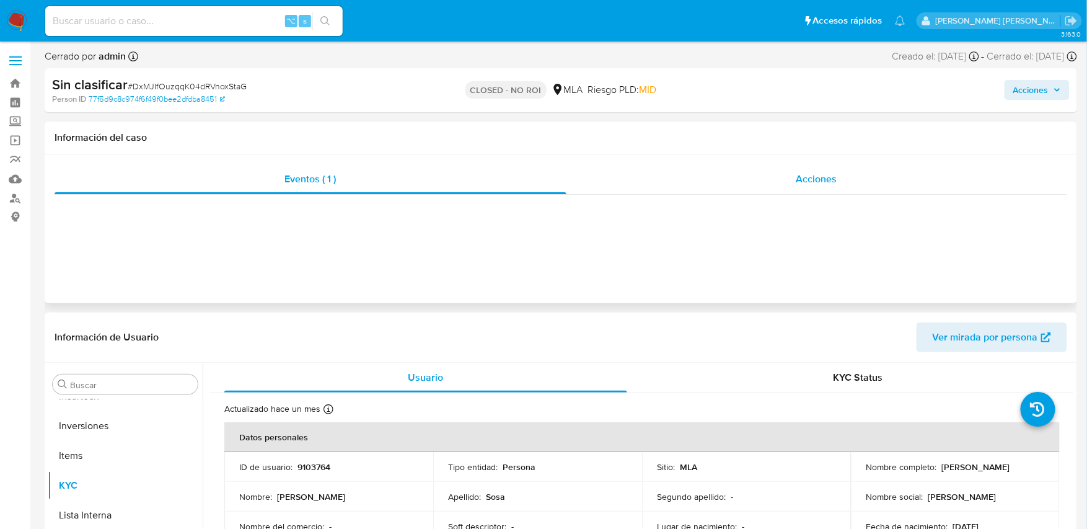
click at [829, 177] on span "Acciones" at bounding box center [816, 179] width 41 height 14
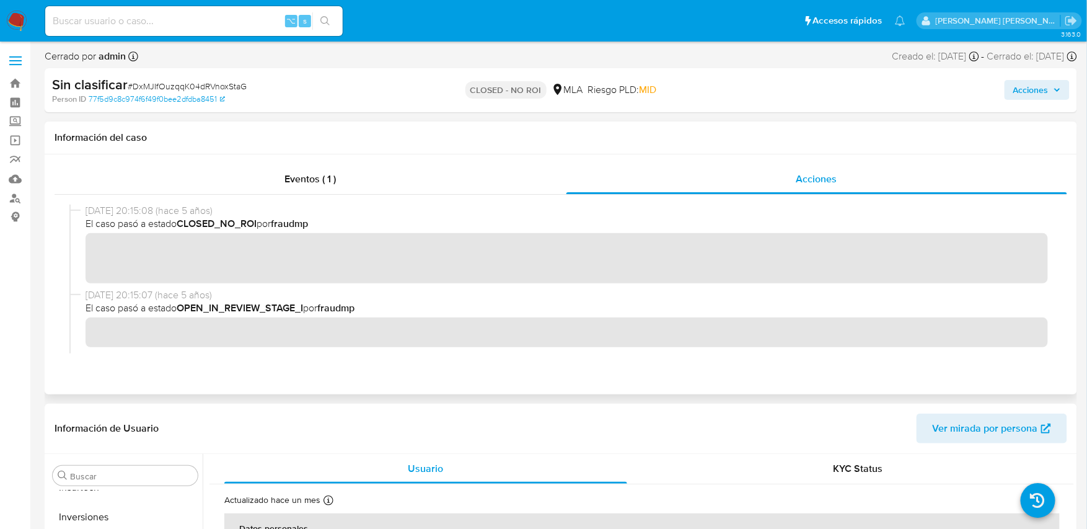
scroll to position [0, 0]
click at [306, 177] on span "Eventos ( 1 )" at bounding box center [309, 179] width 51 height 14
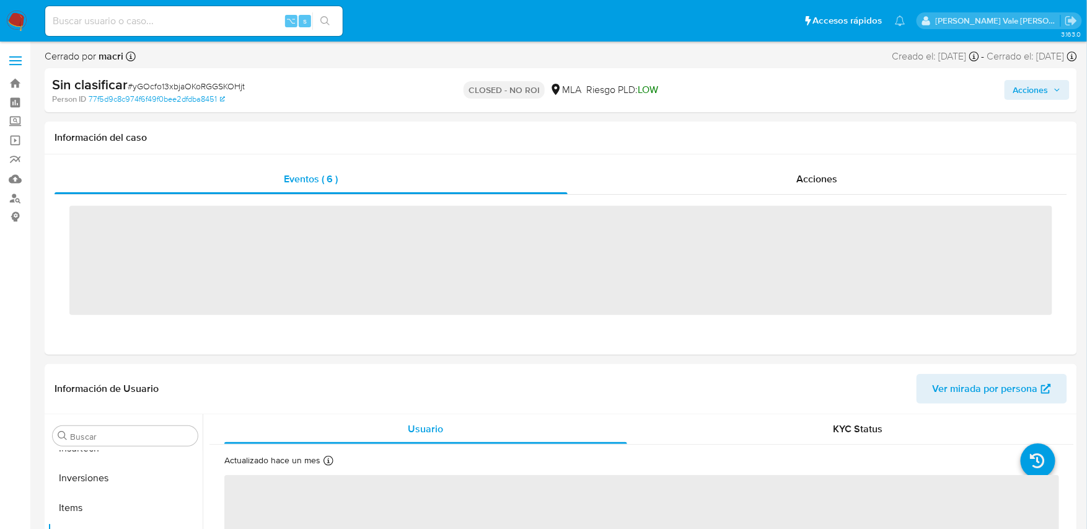
scroll to position [672, 0]
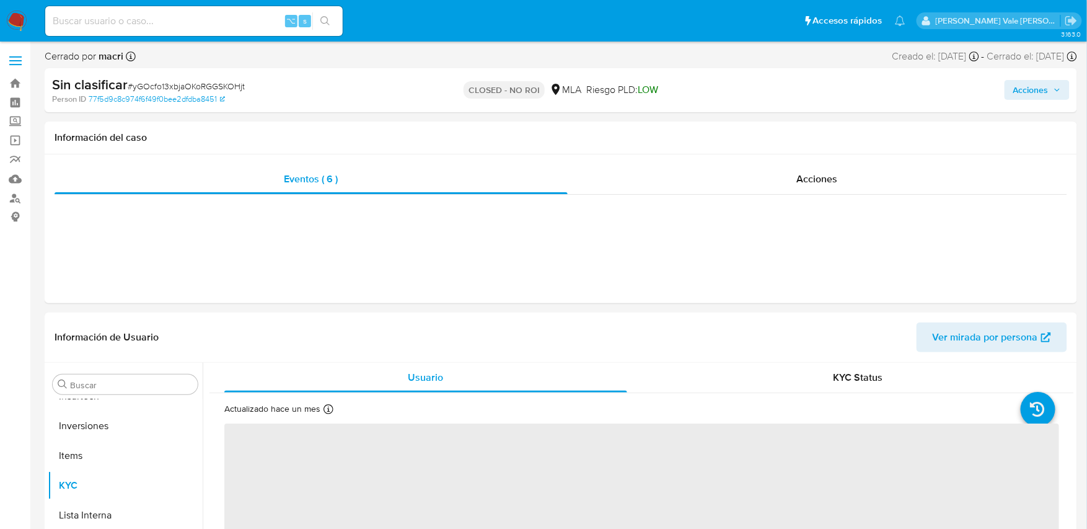
select select "10"
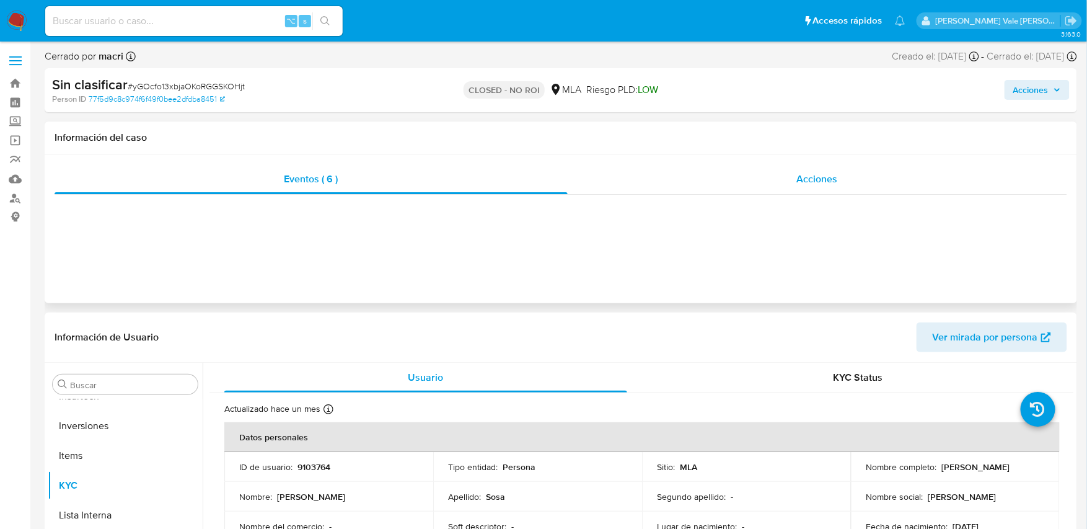
click at [819, 177] on span "Acciones" at bounding box center [817, 179] width 41 height 14
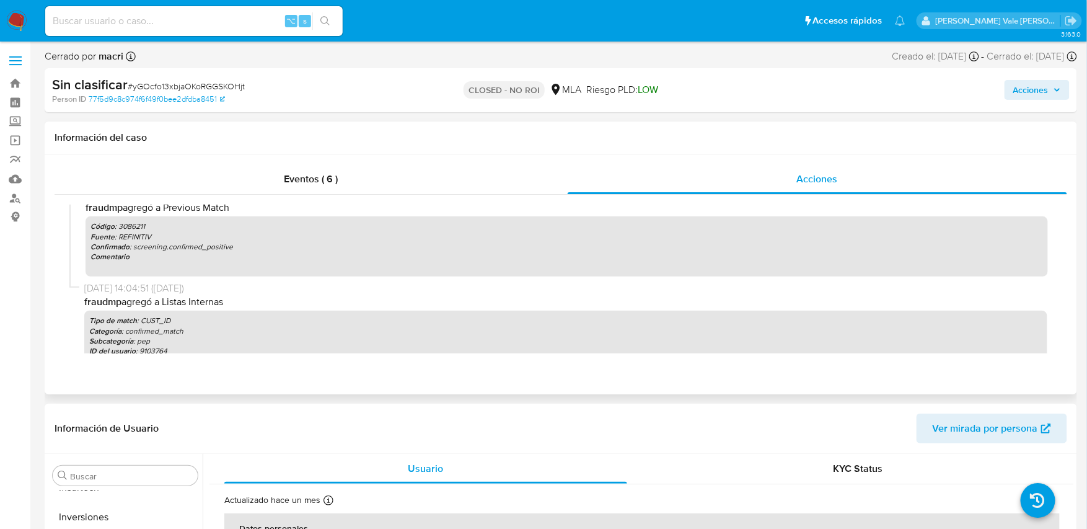
scroll to position [681, 0]
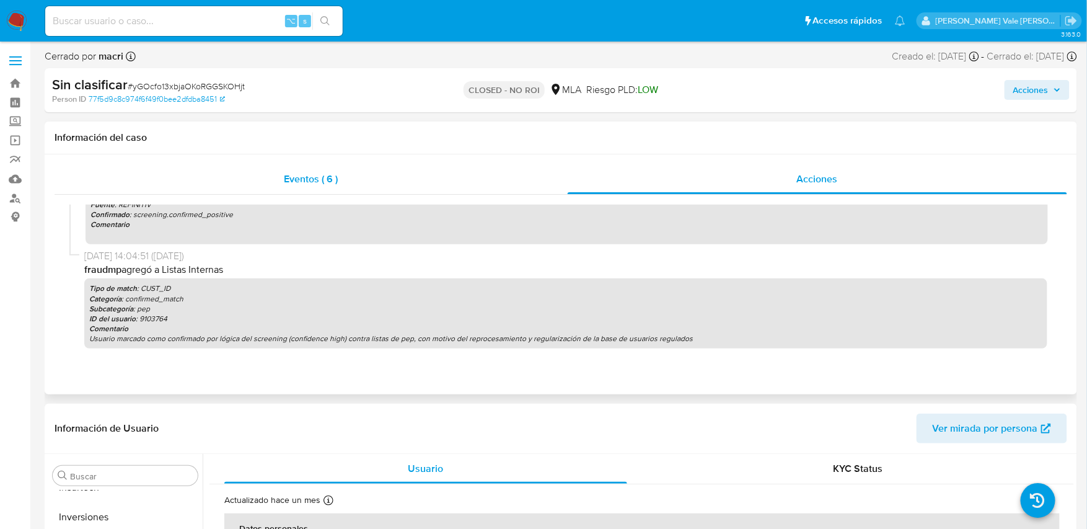
click at [284, 180] on span "Eventos ( 6 )" at bounding box center [311, 179] width 54 height 14
